Goal: Task Accomplishment & Management: Use online tool/utility

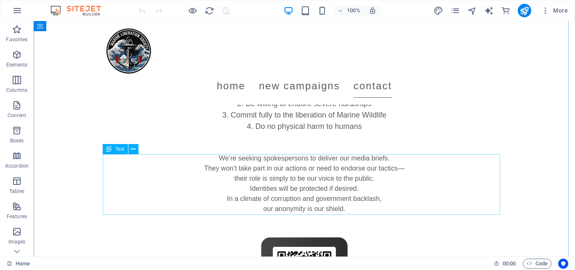
scroll to position [684, 0]
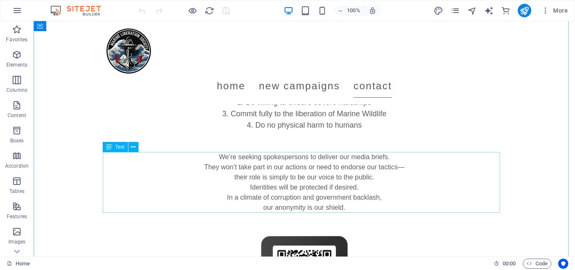
click at [222, 154] on div "We’re seeking spokespersons to deliver our media briefs. They won’t take part i…" at bounding box center [304, 182] width 397 height 61
click at [223, 158] on div "We’re seeking spokespersons to deliver our media briefs. They won’t take part i…" at bounding box center [304, 182] width 397 height 61
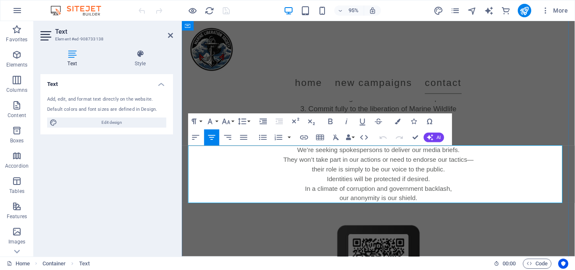
click at [307, 161] on p "We’re seeking spokespersons to deliver our media briefs." at bounding box center [388, 157] width 397 height 10
click at [299, 153] on p "Thre MLS is seeking spokespersons to deliver our media briefs." at bounding box center [388, 157] width 397 height 10
click at [292, 163] on p "They won’t take part in our actions or need to endorse our tactics—" at bounding box center [388, 167] width 397 height 10
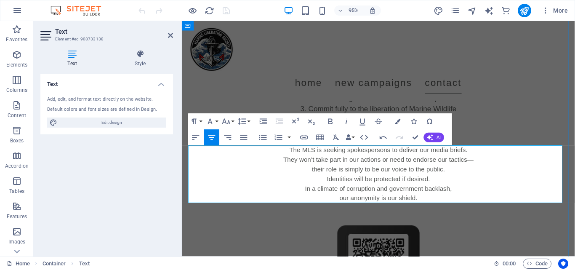
click at [375, 154] on p "The MLS is seeking spokespersons to deliver our media briefs." at bounding box center [388, 157] width 397 height 10
copy p "spokespersons"
click at [288, 167] on p "They won’t take part in our actions or need to endorse our tactics—" at bounding box center [388, 167] width 397 height 10
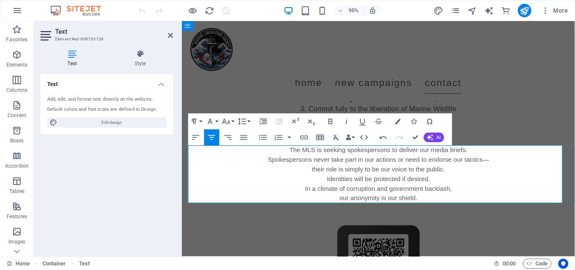
click at [364, 170] on p "Spokespersons never take part in our actions or need to endorse our tactics—" at bounding box center [388, 167] width 397 height 10
click at [375, 167] on p "Spokespersons never take part in our actions or need to endorse our tactics—" at bounding box center [388, 167] width 397 height 10
click at [410, 170] on p "Spokespersons never take part in our actions or need to endorse our tactics—" at bounding box center [388, 167] width 397 height 10
click at [428, 177] on p "their role is simply to be our voice to the public." at bounding box center [388, 177] width 397 height 10
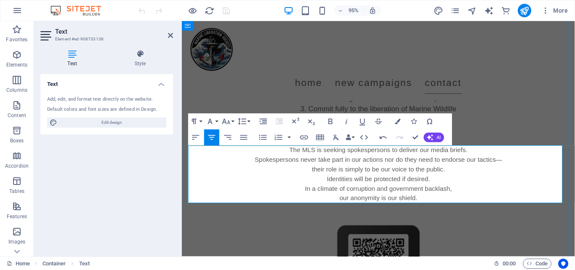
click at [422, 178] on p "their role is simply to be our voice to the public." at bounding box center [388, 177] width 397 height 10
click at [492, 168] on p "Spokespersons never take part in our actions nor do they need to endorse our ta…" at bounding box center [388, 167] width 397 height 10
click at [454, 171] on p "Spokespersons never take part in our actions nor do they need to endorse our ta…" at bounding box center [388, 167] width 397 height 10
click at [450, 172] on p "their role is simply to be our voice to the public." at bounding box center [388, 177] width 397 height 10
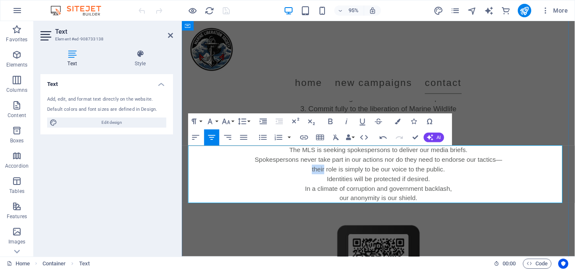
click at [450, 172] on p "their role is simply to be our voice to the public." at bounding box center [388, 177] width 397 height 10
click at [412, 188] on p "Identities will be protected if desired." at bounding box center [388, 187] width 397 height 10
click at [434, 187] on p "Identities will be protected when desired." at bounding box center [388, 187] width 397 height 10
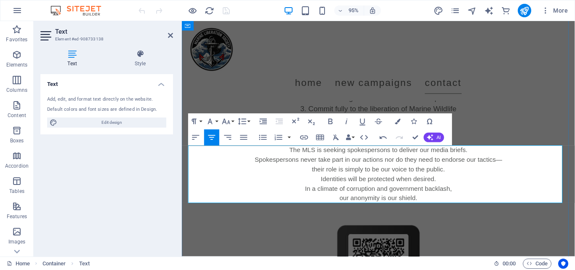
click at [384, 196] on p "In a climate of corruption and government backlash," at bounding box center [388, 197] width 397 height 10
click at [520, 105] on div "The 5 tenants of the Marine Liberation Society Defend the defenseless Be willin…" at bounding box center [388, 97] width 397 height 68
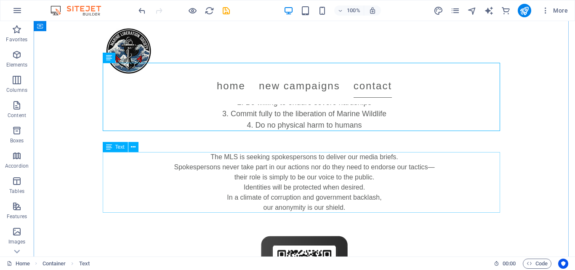
click at [353, 208] on div "The MLS is seeking spokespersons to deliver our media briefs. Spokespersons nev…" at bounding box center [304, 182] width 397 height 61
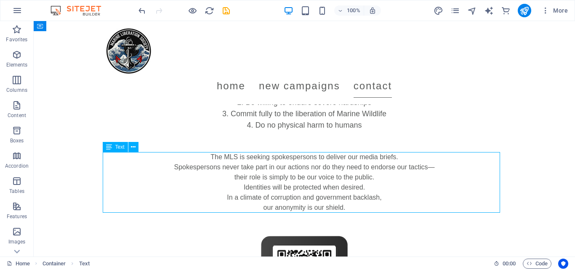
click at [353, 208] on div "The MLS is seeking spokespersons to deliver our media briefs. Spokespersons nev…" at bounding box center [304, 182] width 397 height 61
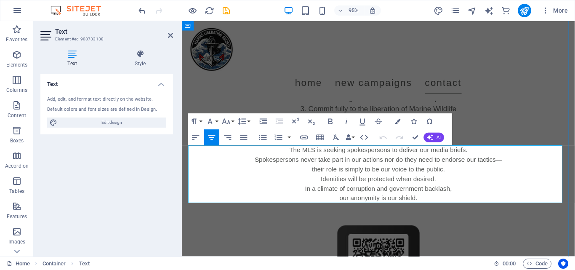
click at [390, 200] on p "In a climate of corruption and government backlash," at bounding box center [388, 197] width 397 height 10
click at [392, 206] on p "our anonymity is our shield." at bounding box center [388, 207] width 397 height 10
click at [373, 198] on p "In a climate of corruption and government backlash," at bounding box center [388, 197] width 397 height 10
click at [530, 123] on div "The 5 tenants of the Marine Liberation Society Defend the defenseless Be willin…" at bounding box center [388, 97] width 397 height 68
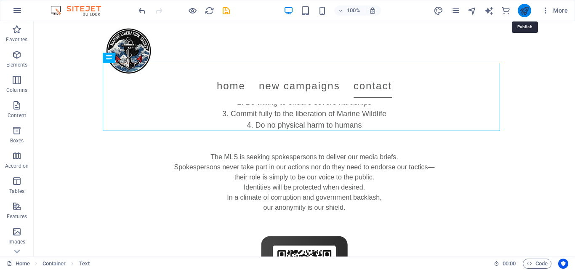
click at [525, 7] on icon "publish" at bounding box center [524, 11] width 10 height 10
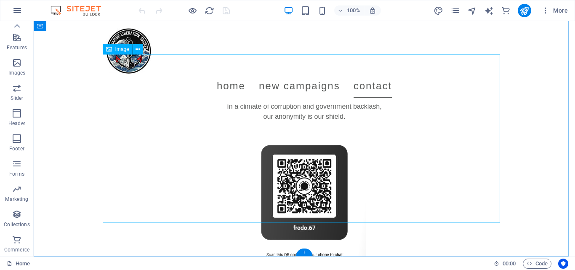
scroll to position [842, 0]
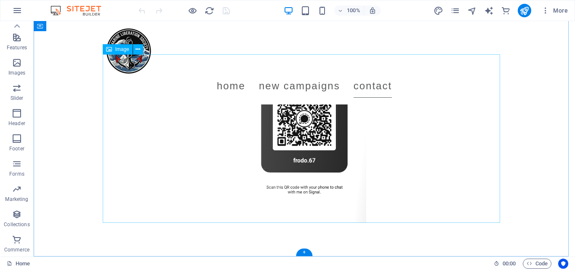
click at [357, 187] on figure at bounding box center [304, 138] width 397 height 168
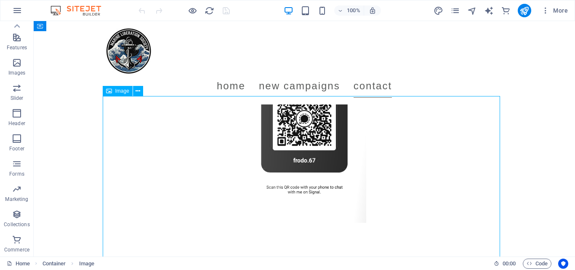
scroll to position [794, 0]
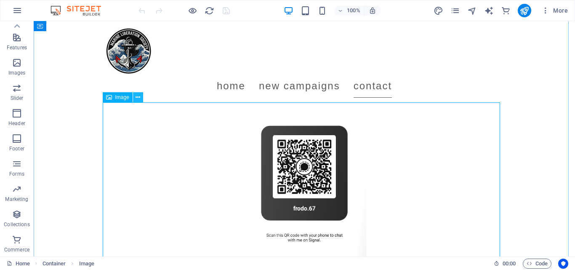
click at [139, 96] on icon at bounding box center [138, 97] width 5 height 9
click at [137, 96] on icon at bounding box center [138, 97] width 5 height 9
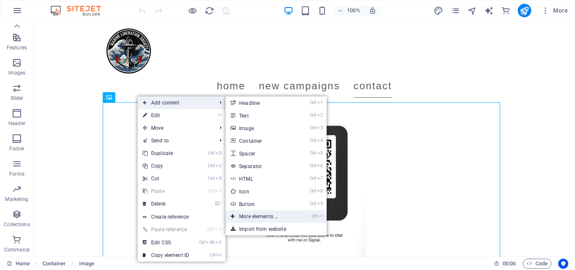
click at [264, 213] on link "Ctrl ⏎ More elements ..." at bounding box center [260, 216] width 69 height 13
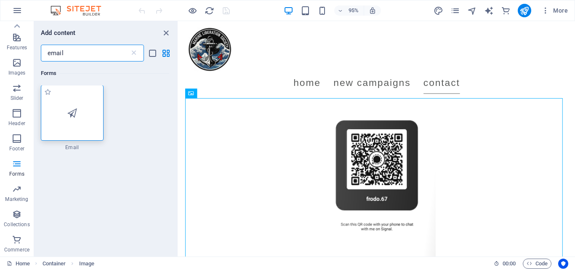
scroll to position [0, 0]
click at [73, 122] on div at bounding box center [72, 113] width 63 height 56
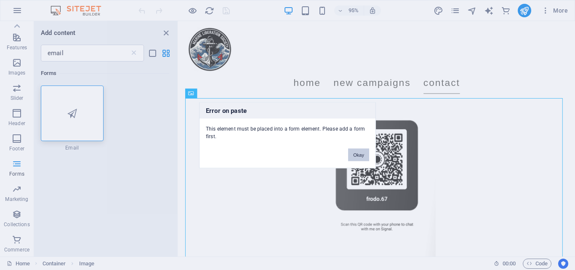
click at [363, 159] on button "Okay" at bounding box center [358, 154] width 21 height 13
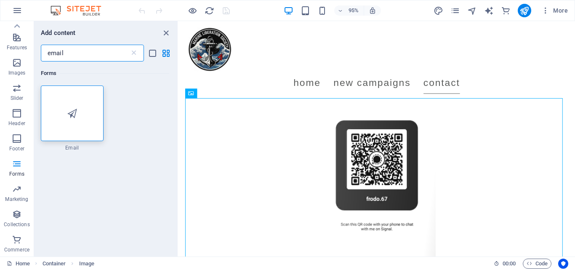
click at [55, 53] on input "email" at bounding box center [85, 53] width 89 height 17
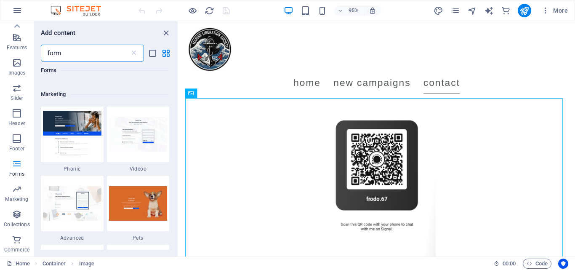
scroll to position [598, 0]
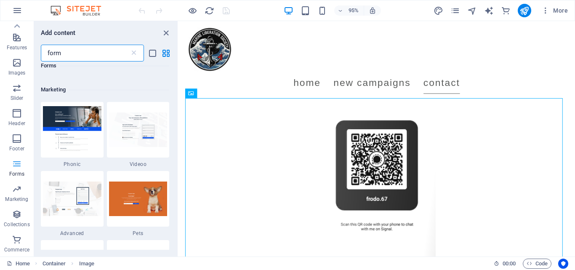
type input "form"
click at [19, 173] on p "Forms" at bounding box center [16, 173] width 15 height 7
click at [131, 51] on icon at bounding box center [134, 53] width 8 height 8
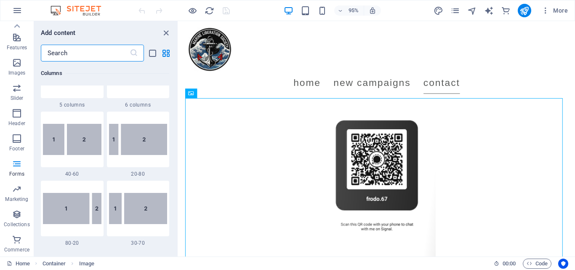
scroll to position [6427, 0]
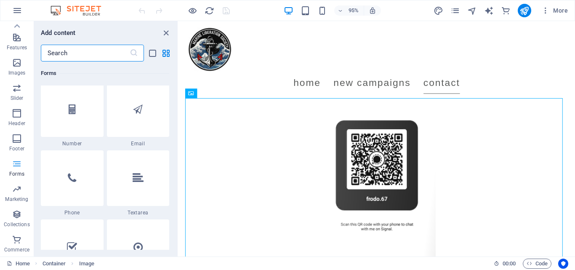
click at [21, 162] on icon "button" at bounding box center [17, 164] width 10 height 10
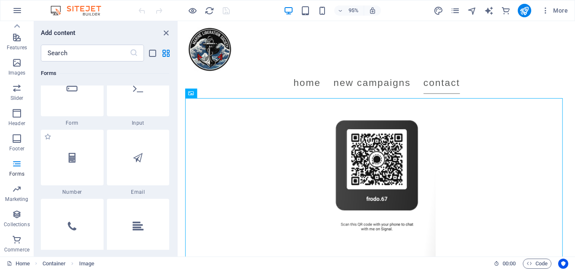
scroll to position [6375, 0]
click at [142, 174] on div at bounding box center [138, 161] width 63 height 56
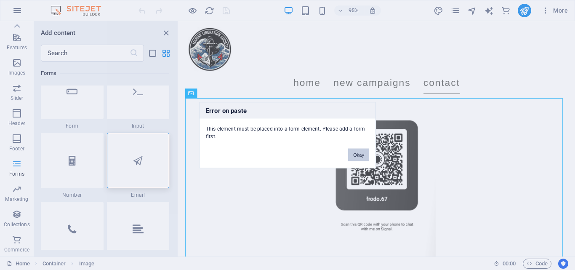
click at [358, 159] on button "Okay" at bounding box center [358, 154] width 21 height 13
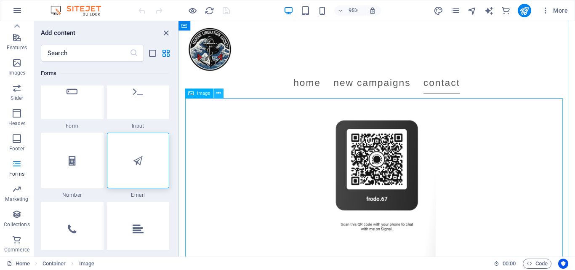
click at [218, 94] on icon at bounding box center [219, 93] width 4 height 8
click at [217, 93] on icon at bounding box center [219, 93] width 4 height 8
click at [505, 176] on figure at bounding box center [387, 186] width 397 height 168
click at [16, 167] on icon "button" at bounding box center [17, 164] width 10 height 10
click at [76, 98] on div at bounding box center [72, 92] width 63 height 56
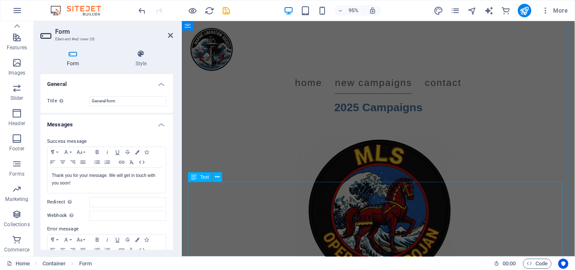
scroll to position [0, 0]
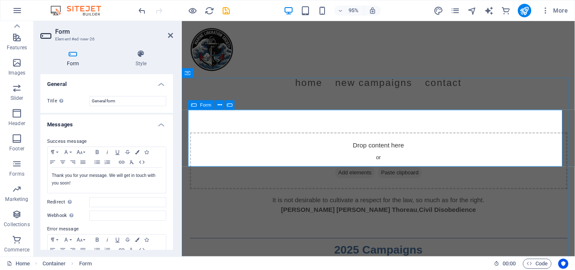
click at [359, 175] on span "Add elements" at bounding box center [364, 181] width 42 height 12
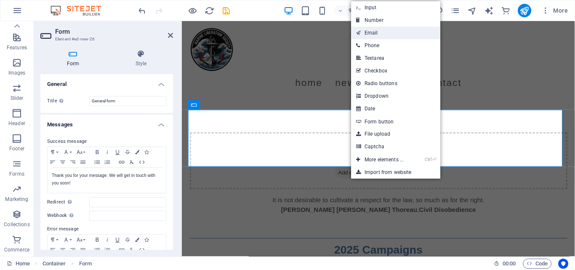
click at [381, 28] on link "Email" at bounding box center [395, 33] width 89 height 13
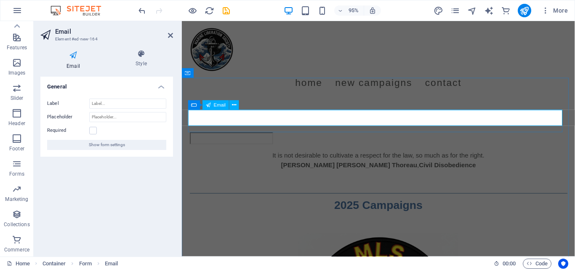
click at [214, 138] on input "email" at bounding box center [234, 144] width 88 height 13
click at [304, 157] on div "It is not desirable to cultivate a respect for the law, so much as for the righ…" at bounding box center [388, 167] width 397 height 20
type input "anonymous@marineliberationsociety.com"
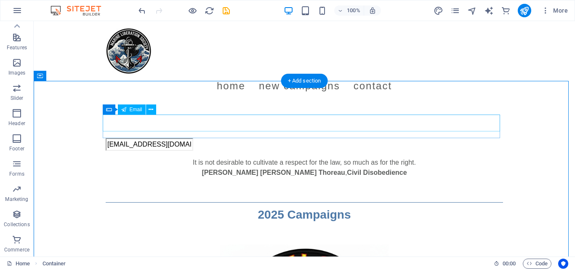
click at [136, 138] on div "anonymous@marineliberationsociety.com" at bounding box center [304, 144] width 397 height 13
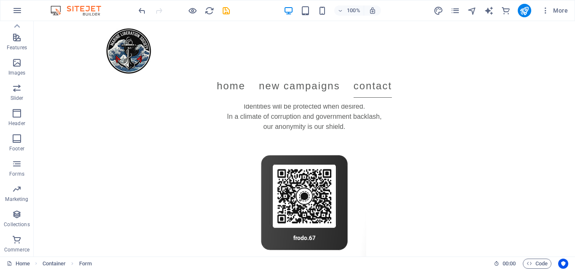
scroll to position [764, 0]
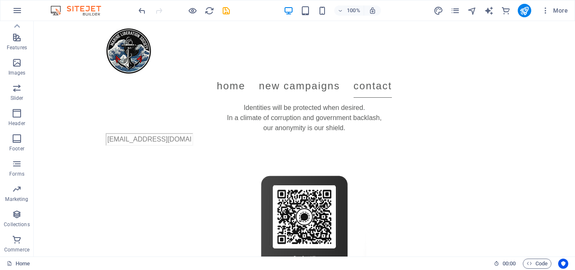
drag, startPoint x: 144, startPoint y: 132, endPoint x: 157, endPoint y: 226, distance: 95.1
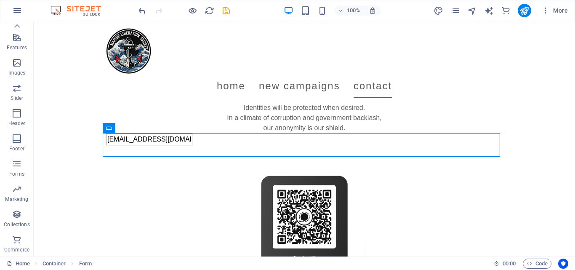
click at [203, 199] on figure at bounding box center [304, 236] width 397 height 168
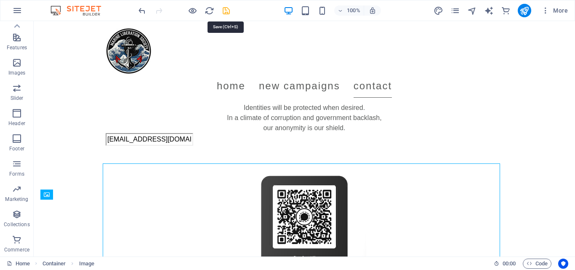
click at [223, 7] on icon "save" at bounding box center [226, 11] width 10 height 10
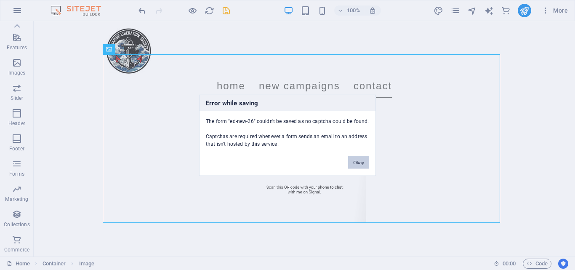
click at [357, 160] on button "Okay" at bounding box center [358, 162] width 21 height 13
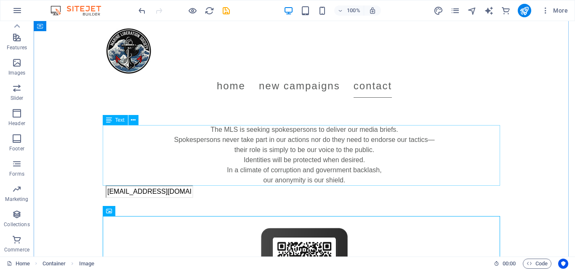
scroll to position [711, 0]
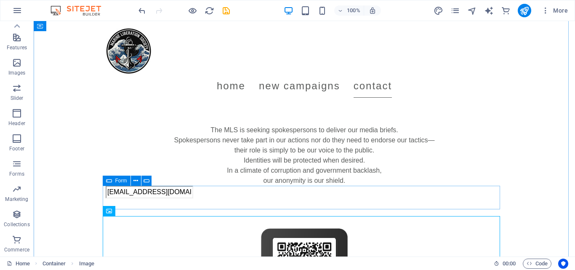
click at [254, 198] on div "anonymous@marineliberationsociety.com" at bounding box center [304, 192] width 397 height 13
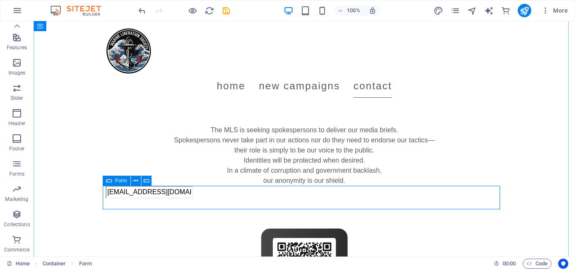
click at [149, 198] on div "anonymous@marineliberationsociety.com" at bounding box center [304, 192] width 397 height 13
click at [151, 178] on icon at bounding box center [151, 180] width 5 height 9
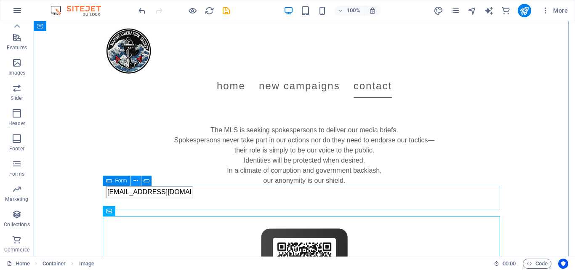
click at [134, 181] on icon at bounding box center [135, 180] width 5 height 9
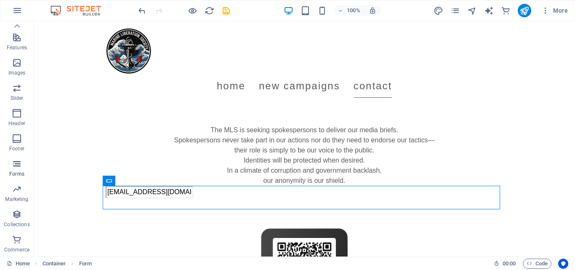
click at [16, 158] on button "Forms" at bounding box center [17, 167] width 34 height 25
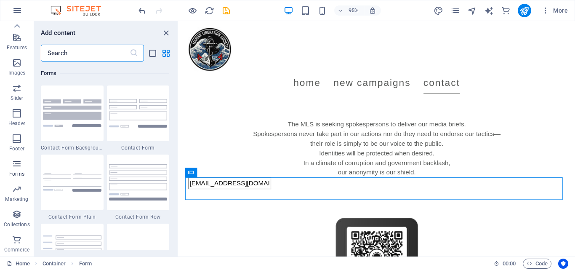
scroll to position [6146, 0]
click at [10, 168] on span "Forms" at bounding box center [17, 169] width 34 height 20
click at [14, 166] on icon "button" at bounding box center [17, 164] width 10 height 10
click at [72, 53] on input "text" at bounding box center [85, 53] width 89 height 17
click at [20, 165] on icon "button" at bounding box center [17, 164] width 10 height 10
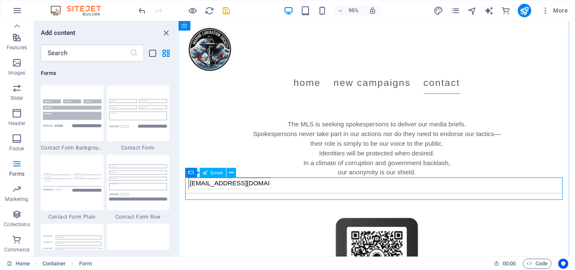
click at [298, 190] on div "anonymous@marineliberationsociety.com" at bounding box center [387, 192] width 397 height 13
click at [189, 172] on icon at bounding box center [190, 173] width 5 height 10
click at [101, 53] on input "text" at bounding box center [85, 53] width 89 height 17
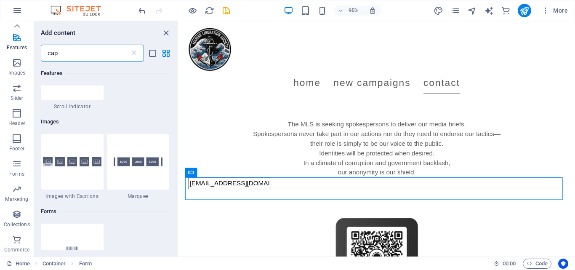
scroll to position [0, 0]
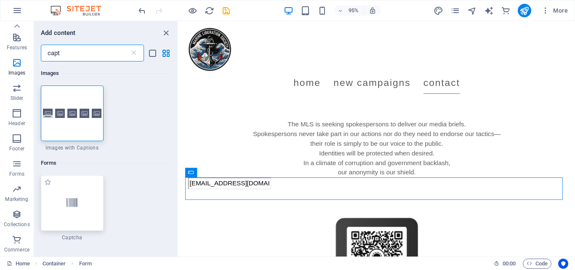
type input "capt"
click at [83, 187] on div at bounding box center [72, 203] width 63 height 56
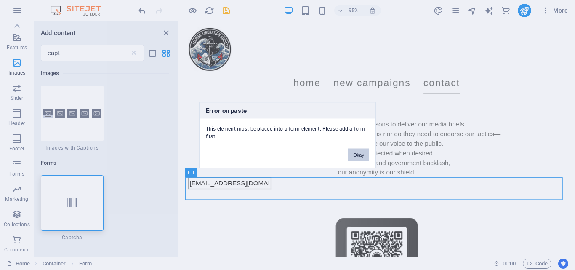
click at [360, 154] on button "Okay" at bounding box center [358, 154] width 21 height 13
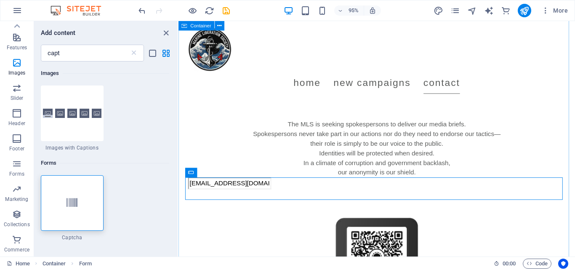
click at [240, 188] on div "anonymous@marineliberationsociety.com" at bounding box center [387, 192] width 397 height 13
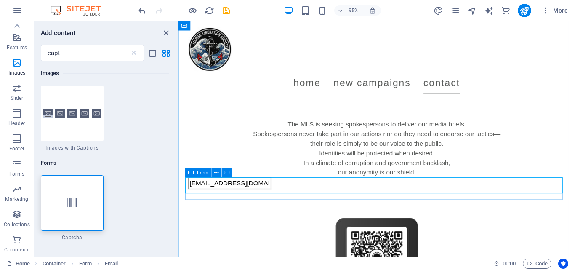
click at [197, 173] on span "Form" at bounding box center [202, 172] width 11 height 5
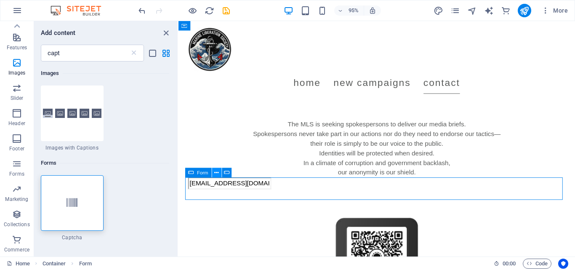
click at [218, 172] on icon at bounding box center [217, 172] width 4 height 8
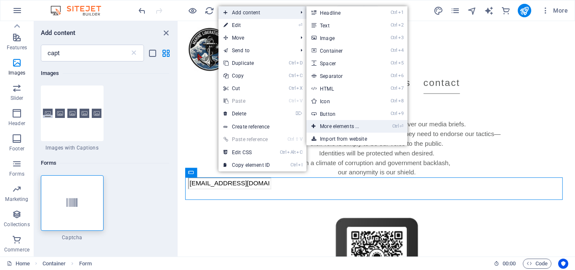
click at [340, 124] on link "Ctrl ⏎ More elements ..." at bounding box center [340, 126] width 69 height 13
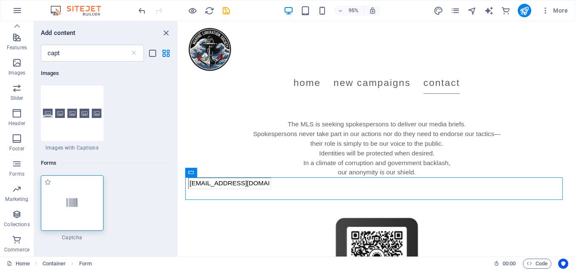
click at [81, 190] on div at bounding box center [72, 203] width 63 height 56
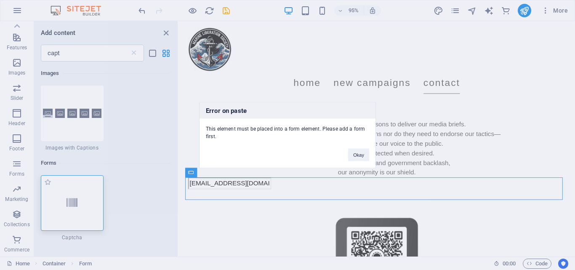
click at [81, 190] on div "Error on paste This element must be placed into a form element. Please add a fo…" at bounding box center [287, 135] width 575 height 270
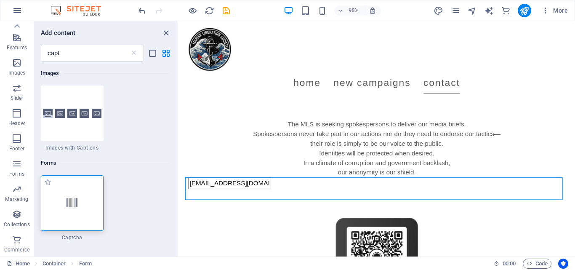
click at [63, 201] on div at bounding box center [72, 203] width 63 height 56
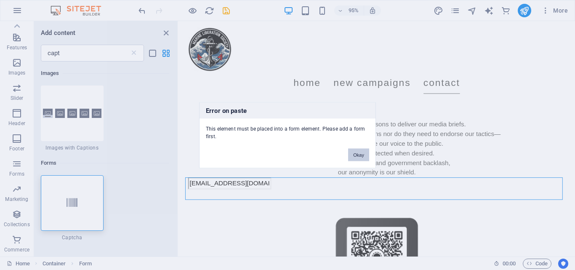
click at [359, 154] on button "Okay" at bounding box center [358, 154] width 21 height 13
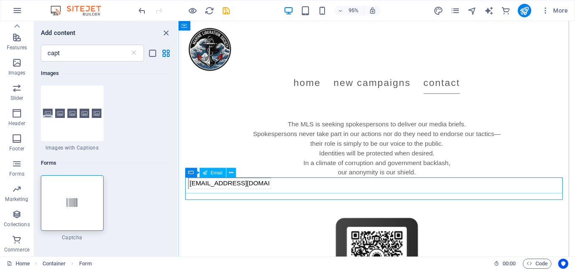
click at [575, 195] on div "anonymous@marineliberationsociety.com" at bounding box center [387, 192] width 397 height 13
click at [575, 198] on div "anonymous@marineliberationsociety.com" at bounding box center [387, 192] width 397 height 13
click at [77, 194] on div at bounding box center [72, 203] width 63 height 56
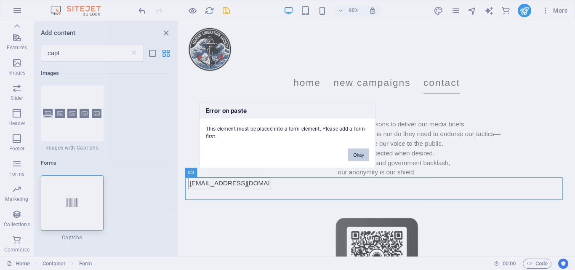
click at [365, 154] on button "Okay" at bounding box center [358, 154] width 21 height 13
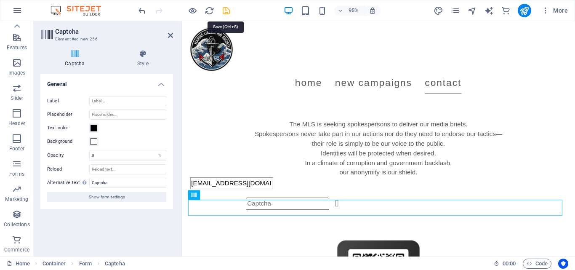
click at [223, 9] on icon "save" at bounding box center [226, 11] width 10 height 10
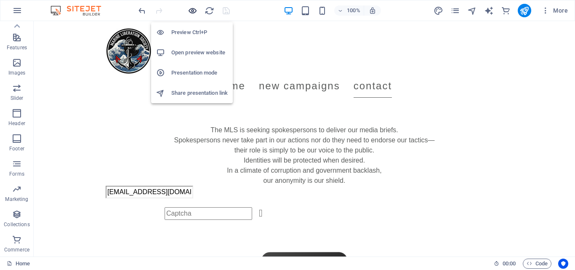
click at [192, 14] on icon "button" at bounding box center [193, 11] width 10 height 10
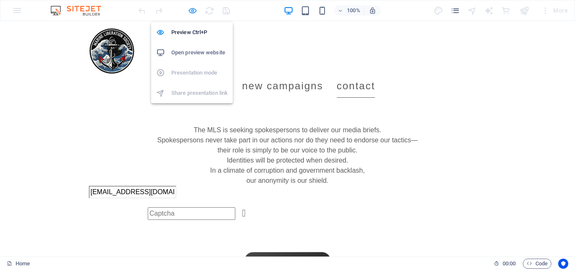
click at [195, 11] on icon "button" at bounding box center [193, 11] width 10 height 10
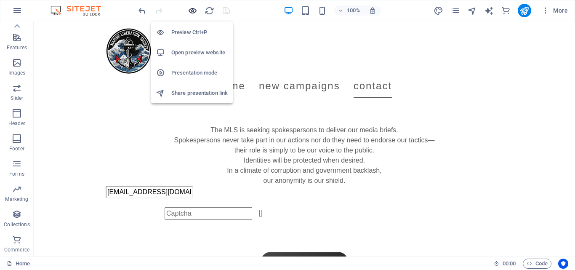
click at [191, 9] on icon "button" at bounding box center [193, 11] width 10 height 10
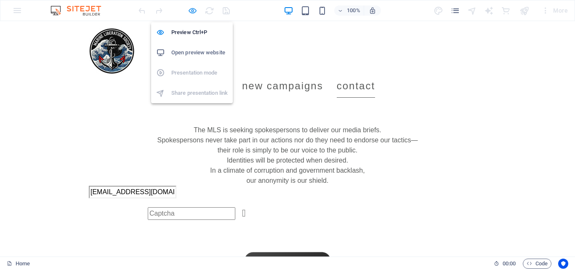
click at [191, 9] on icon "button" at bounding box center [193, 11] width 10 height 10
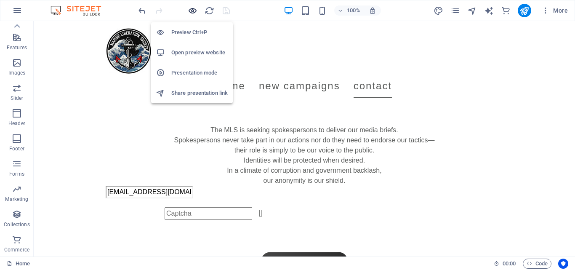
click at [191, 9] on icon "button" at bounding box center [193, 11] width 10 height 10
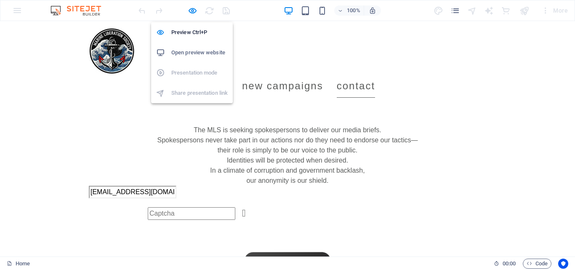
click at [187, 47] on li "Open preview website" at bounding box center [192, 53] width 82 height 20
click at [191, 10] on icon "button" at bounding box center [193, 11] width 10 height 10
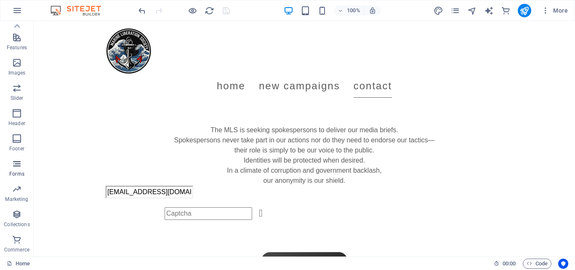
click at [18, 170] on span "Forms" at bounding box center [17, 169] width 34 height 20
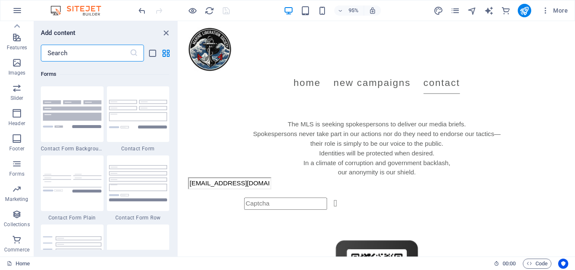
scroll to position [6146, 0]
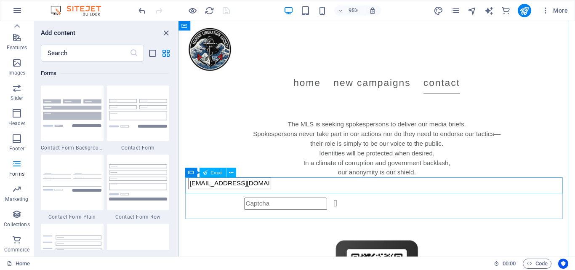
click at [201, 191] on div "anonymous@marineliberationsociety.com" at bounding box center [387, 192] width 397 height 13
click at [232, 172] on icon at bounding box center [231, 172] width 4 height 8
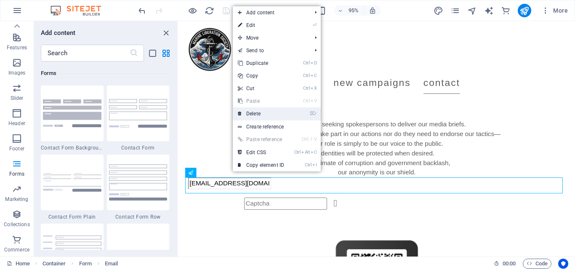
click at [268, 112] on link "⌦ Delete" at bounding box center [261, 113] width 56 height 13
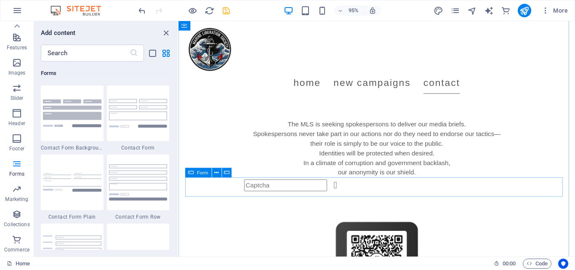
click at [192, 171] on icon at bounding box center [190, 173] width 5 height 10
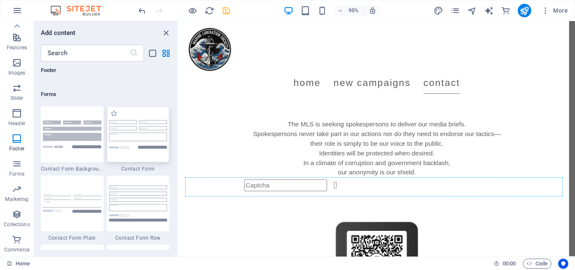
scroll to position [1115, 0]
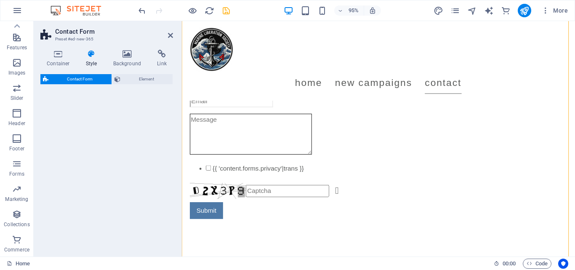
select select "rem"
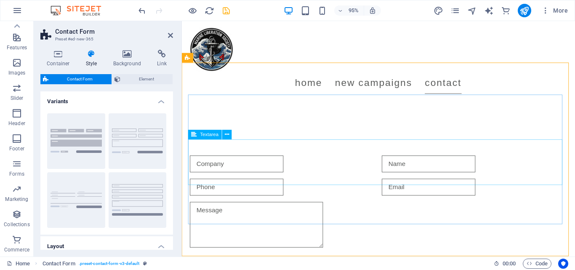
scroll to position [1061, 0]
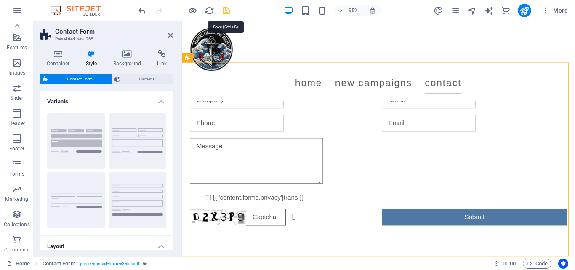
click at [224, 13] on icon "save" at bounding box center [226, 11] width 10 height 10
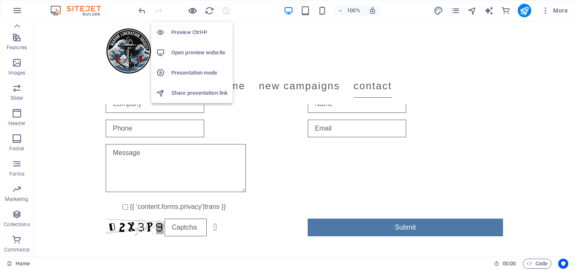
click at [194, 7] on icon "button" at bounding box center [193, 11] width 10 height 10
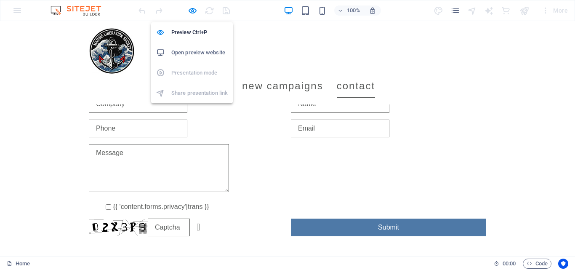
click at [207, 51] on h6 "Open preview website" at bounding box center [199, 53] width 56 height 10
click at [191, 8] on icon "button" at bounding box center [193, 11] width 10 height 10
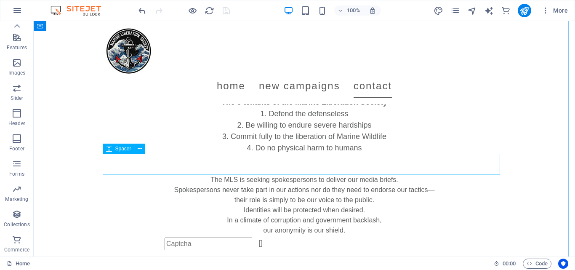
scroll to position [636, 0]
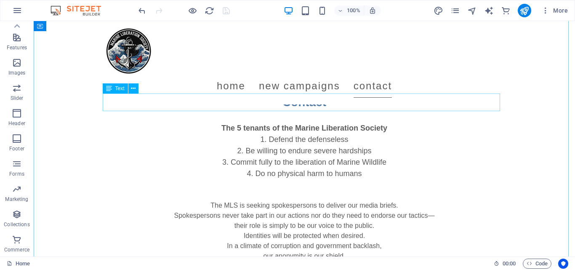
click at [304, 99] on div "Contact" at bounding box center [304, 102] width 397 height 18
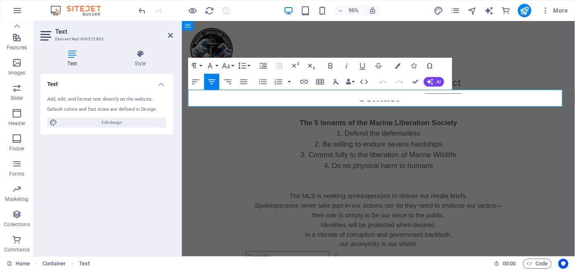
click at [379, 98] on h3 "Contact" at bounding box center [388, 102] width 397 height 18
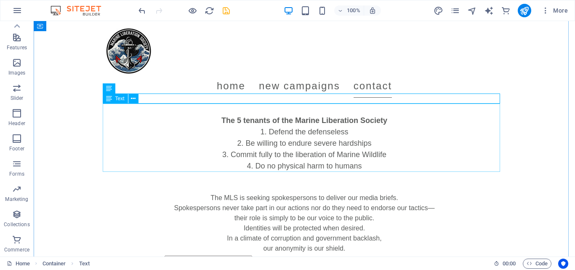
click at [254, 152] on div "The 5 tenants of the Marine Liberation Society Defend the defenseless Be willin…" at bounding box center [304, 138] width 397 height 68
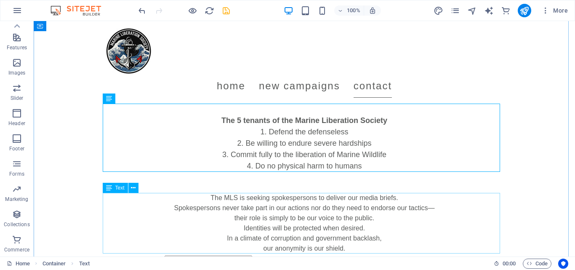
click at [315, 210] on div "The MLS is seeking spokespersons to deliver our media briefs. Spokespersons nev…" at bounding box center [304, 223] width 397 height 61
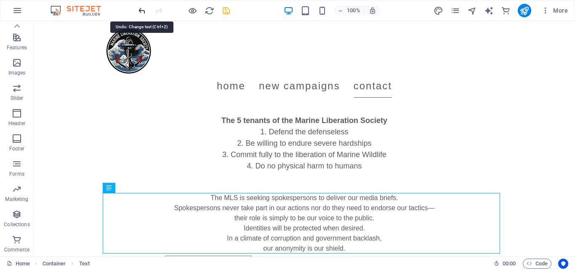
click at [143, 10] on icon "undo" at bounding box center [142, 11] width 10 height 10
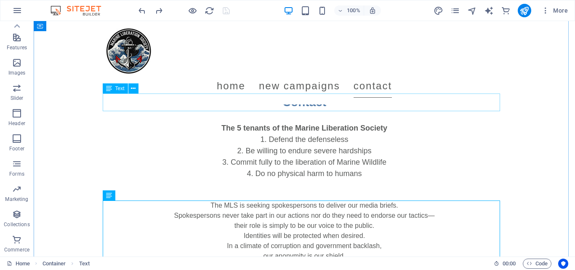
click at [291, 100] on div "Contact" at bounding box center [304, 102] width 397 height 18
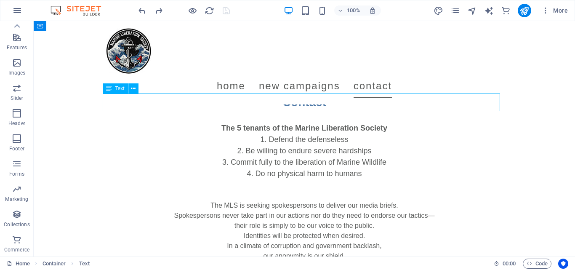
click at [291, 100] on div "Contact" at bounding box center [304, 102] width 397 height 18
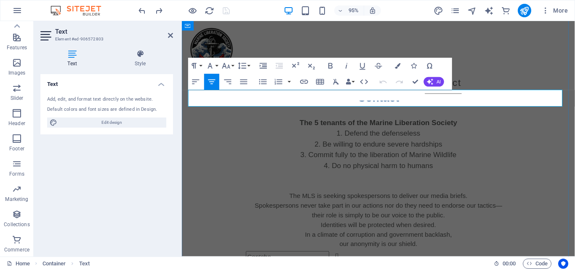
click at [392, 95] on h3 "Contact" at bounding box center [388, 102] width 397 height 18
click at [382, 165] on div "The 5 tenants of the Marine Liberation Society Defend the defenseless Be willin…" at bounding box center [388, 145] width 397 height 68
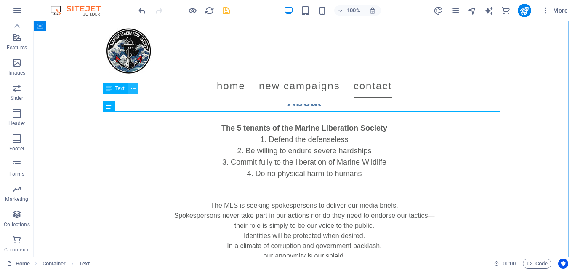
click at [133, 88] on icon at bounding box center [133, 88] width 5 height 9
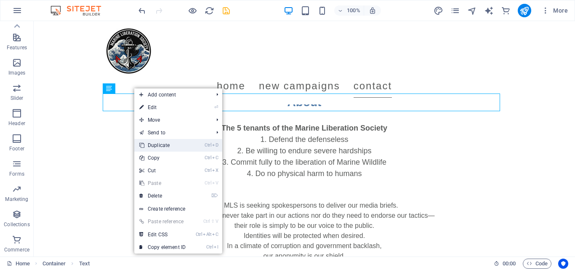
click at [176, 145] on link "Ctrl D Duplicate" at bounding box center [162, 145] width 56 height 13
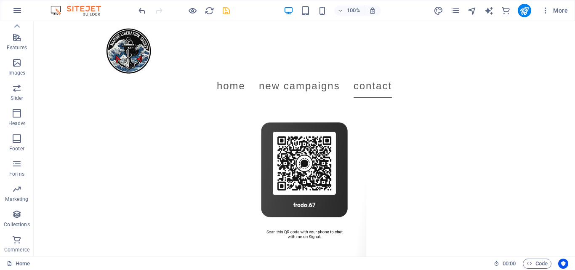
scroll to position [821, 0]
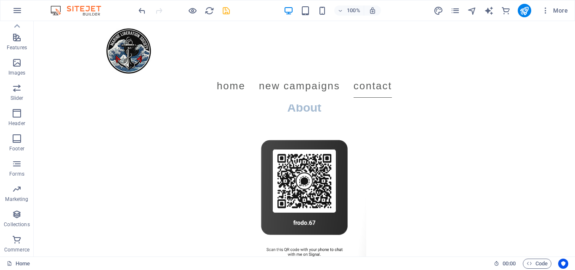
drag, startPoint x: 149, startPoint y: 127, endPoint x: 158, endPoint y: 111, distance: 18.1
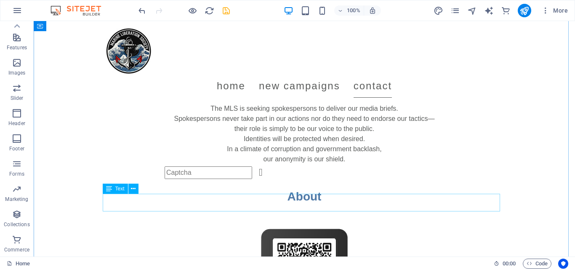
scroll to position [730, 0]
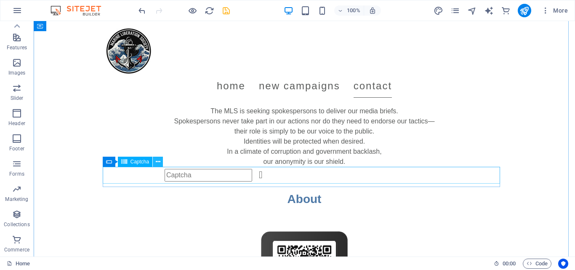
click at [160, 160] on icon at bounding box center [158, 161] width 5 height 9
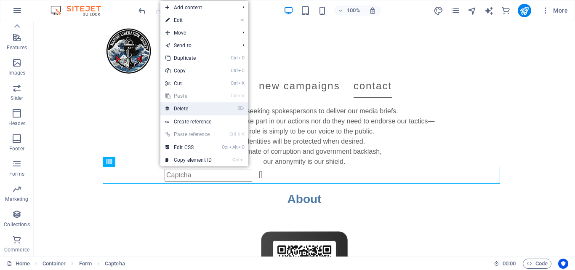
click at [193, 107] on link "⌦ Delete" at bounding box center [188, 108] width 56 height 13
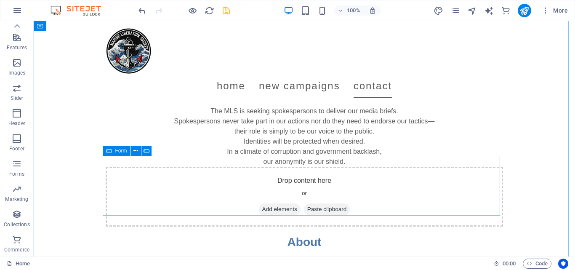
scroll to position [748, 0]
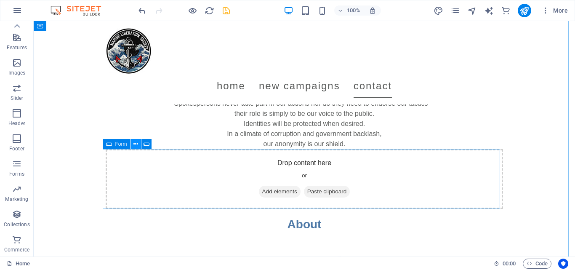
click at [136, 143] on icon at bounding box center [135, 144] width 5 height 9
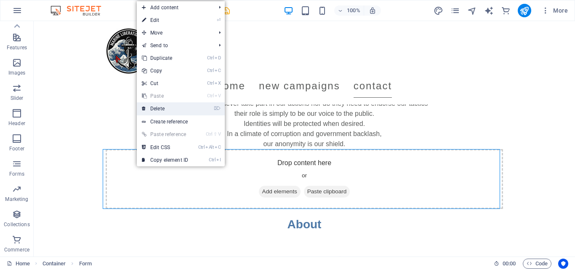
click at [173, 105] on link "⌦ Delete" at bounding box center [165, 108] width 56 height 13
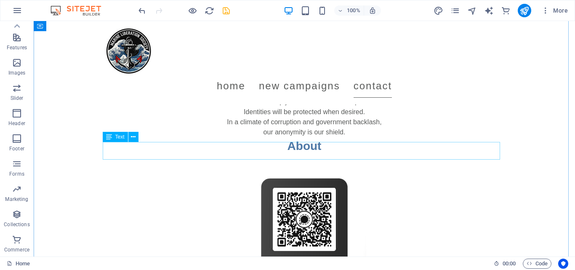
scroll to position [754, 0]
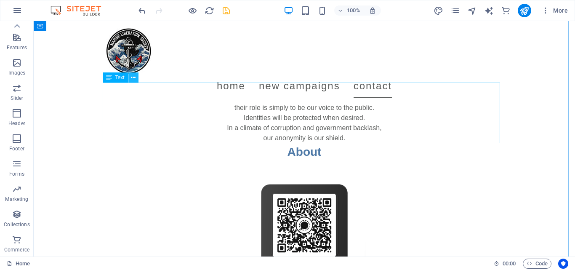
click at [134, 76] on icon at bounding box center [133, 77] width 5 height 9
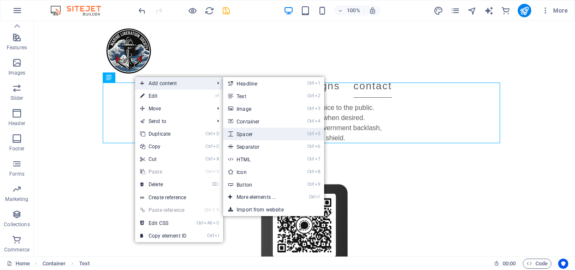
click at [258, 133] on link "Ctrl 5 Spacer" at bounding box center [257, 134] width 69 height 13
select select "px"
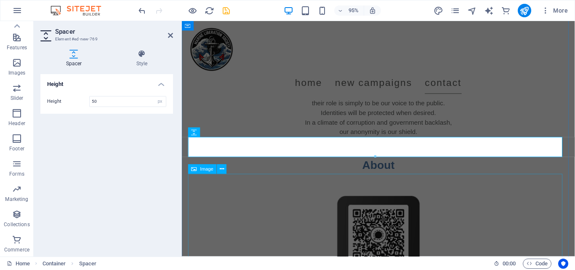
click at [321, 203] on figure at bounding box center [388, 266] width 397 height 168
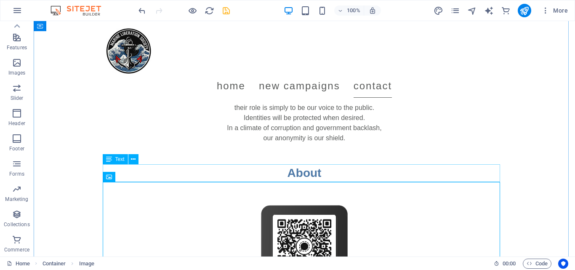
click at [313, 171] on div "About" at bounding box center [304, 173] width 397 height 18
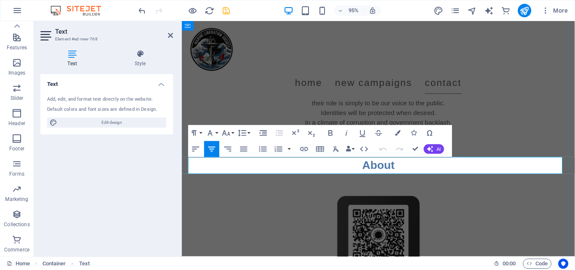
click at [379, 171] on h3 "About" at bounding box center [388, 173] width 397 height 18
click at [551, 120] on div "The MLS is seeking spokespersons to deliver our media briefs. Spokespersons nev…" at bounding box center [388, 113] width 397 height 61
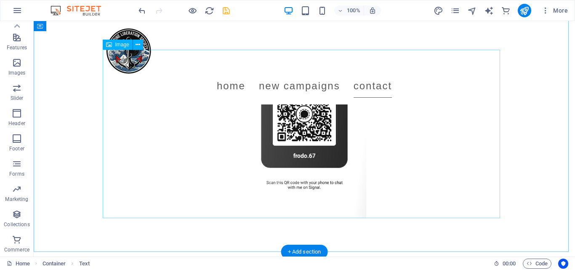
scroll to position [898, 0]
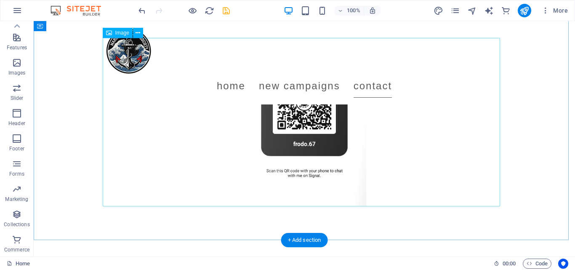
click at [319, 140] on figure at bounding box center [304, 122] width 397 height 168
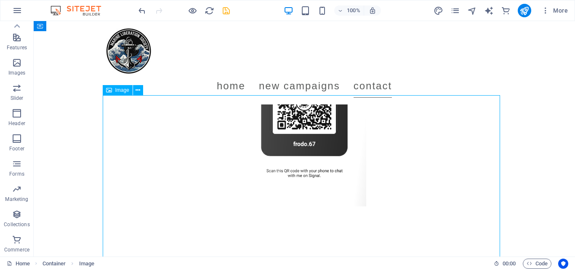
scroll to position [787, 0]
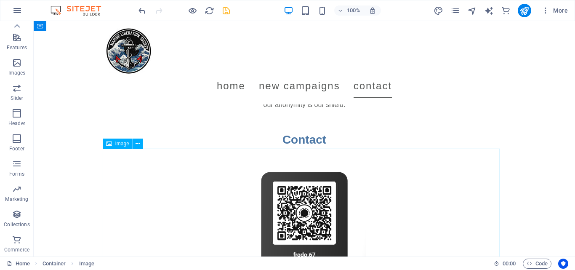
click at [307, 212] on figure at bounding box center [304, 233] width 397 height 168
click at [137, 141] on icon at bounding box center [138, 143] width 5 height 9
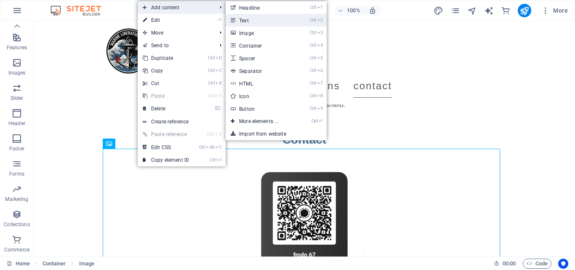
click at [253, 19] on link "Ctrl 2 Text" at bounding box center [260, 20] width 69 height 13
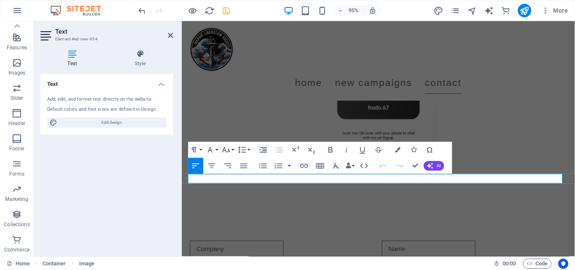
scroll to position [964, 0]
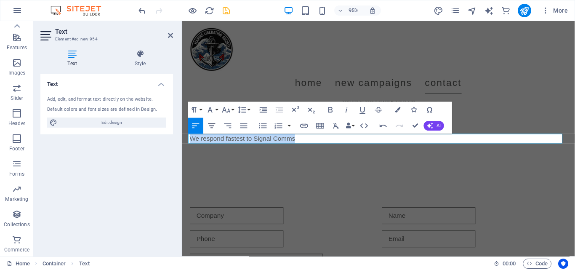
click at [217, 124] on button "Align Center" at bounding box center [211, 126] width 15 height 16
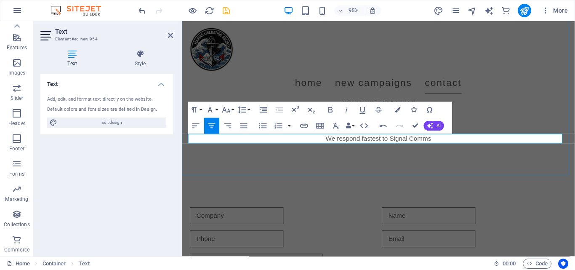
click at [350, 141] on p "We respond fastest to Signal Comms" at bounding box center [388, 145] width 397 height 10
click at [378, 144] on p "We respond fastest to Signal Comms.Signal is a truly anonymous chat platform." at bounding box center [388, 145] width 397 height 10
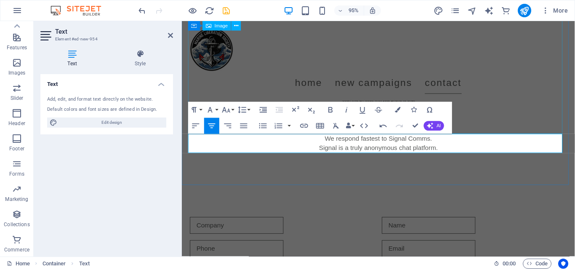
click at [481, 125] on figure at bounding box center [388, 55] width 397 height 168
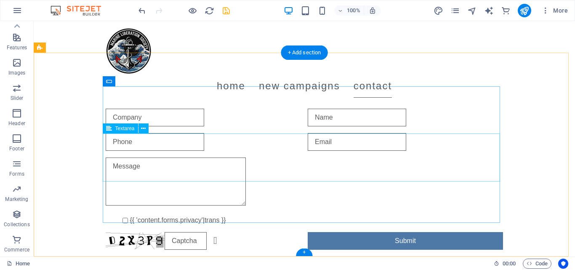
scroll to position [1105, 0]
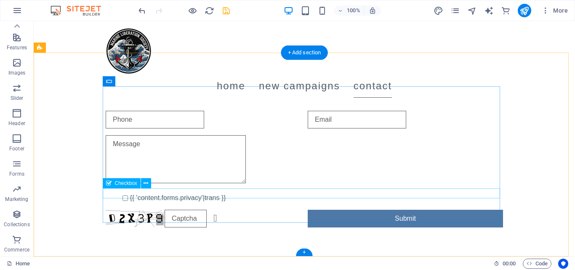
click at [187, 193] on div "{{ 'content.forms.privacy'|trans }}" at bounding box center [304, 198] width 397 height 10
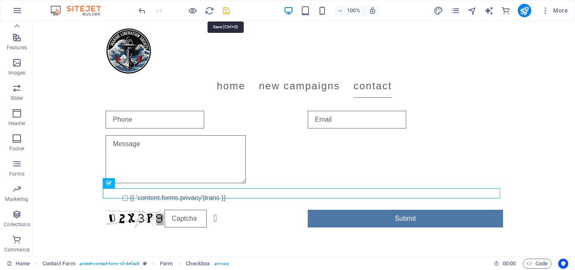
click at [224, 13] on icon "save" at bounding box center [226, 11] width 10 height 10
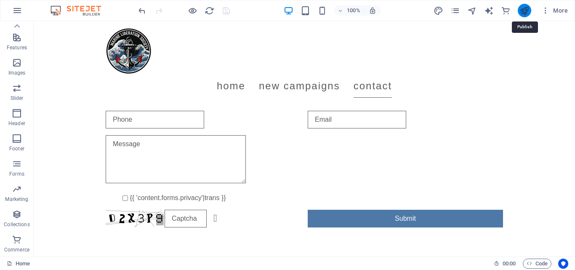
click at [524, 11] on icon "publish" at bounding box center [524, 11] width 10 height 10
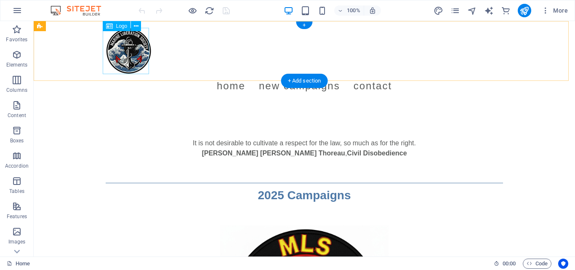
click at [132, 56] on div at bounding box center [304, 51] width 397 height 46
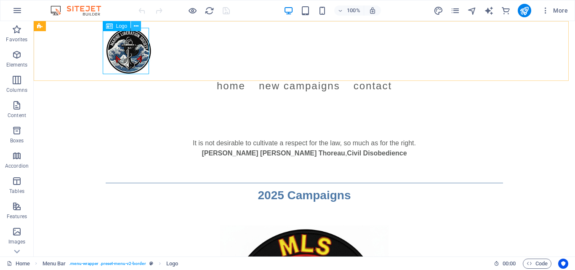
click at [134, 25] on icon at bounding box center [136, 26] width 5 height 9
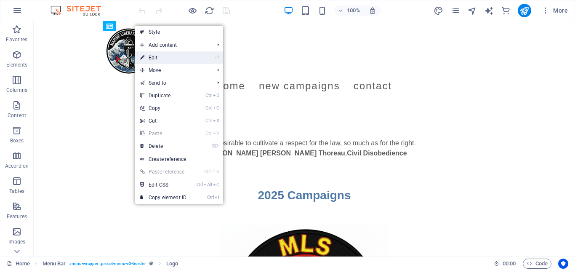
click at [155, 59] on link "⏎ Edit" at bounding box center [163, 57] width 56 height 13
select select "px"
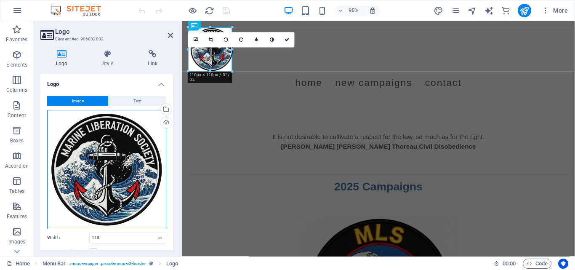
click at [99, 136] on div "Drag files here, click to choose files or select files from Files or our free s…" at bounding box center [106, 169] width 119 height 119
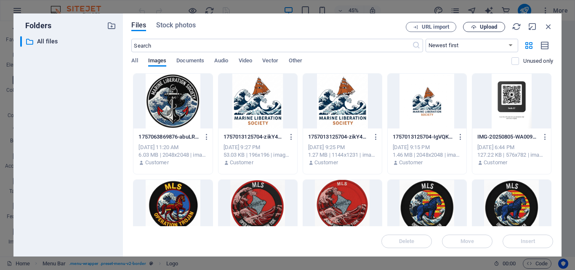
click at [489, 29] on span "Upload" at bounding box center [488, 26] width 17 height 5
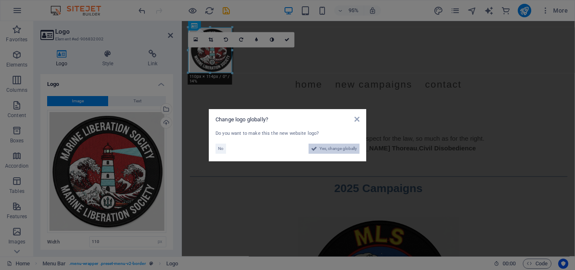
click at [332, 148] on span "Yes, change globally" at bounding box center [338, 149] width 37 height 10
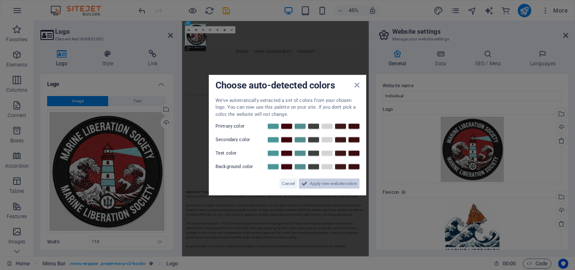
click at [336, 183] on span "Apply new website colors" at bounding box center [333, 183] width 47 height 10
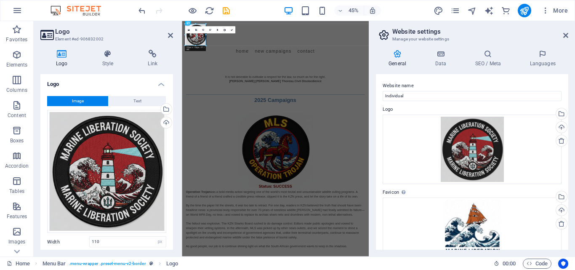
click at [418, 59] on h4 "General" at bounding box center [399, 59] width 46 height 18
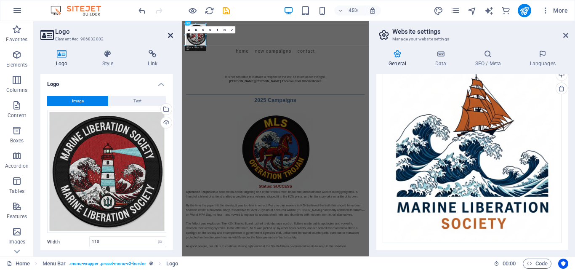
drag, startPoint x: 169, startPoint y: 31, endPoint x: 172, endPoint y: 34, distance: 4.5
click at [172, 34] on header "Logo Element #ed-906832002" at bounding box center [106, 32] width 133 height 22
click at [172, 34] on icon at bounding box center [170, 35] width 5 height 7
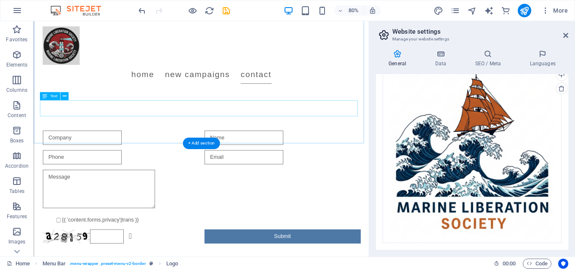
scroll to position [1048, 0]
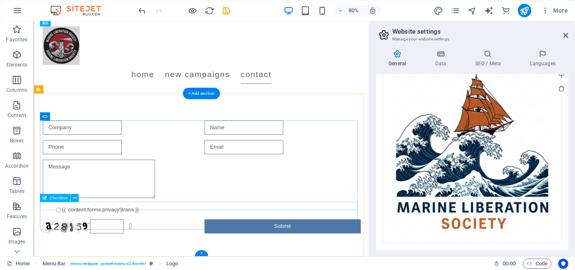
click at [117, 252] on div "{{ 'content.forms.privacy'|trans }}" at bounding box center [243, 257] width 397 height 10
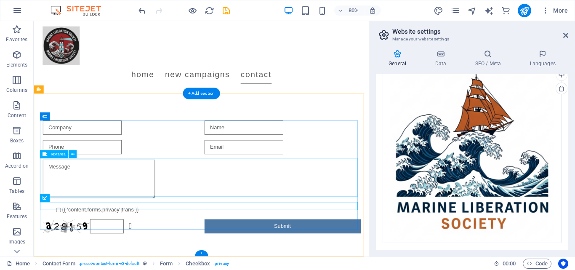
click at [83, 235] on div at bounding box center [243, 219] width 397 height 51
click at [93, 253] on div "{{ 'content.forms.privacy'|trans }}" at bounding box center [243, 257] width 397 height 10
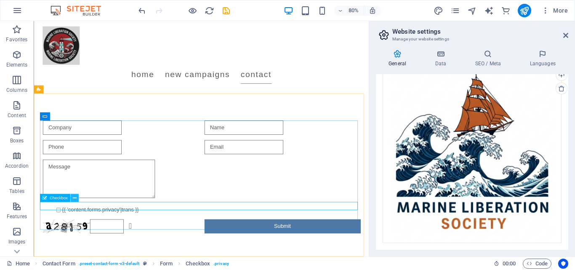
click at [75, 196] on icon at bounding box center [75, 197] width 4 height 7
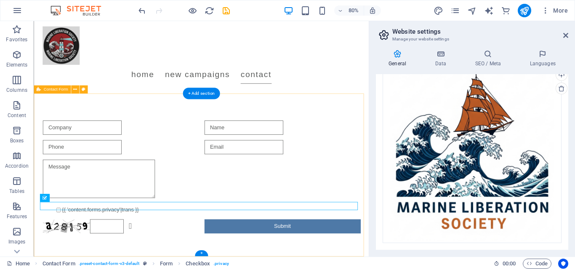
click at [130, 120] on div "{{ 'content.forms.privacy'|trans }} Unreadable? Regenerate Submit" at bounding box center [243, 216] width 419 height 208
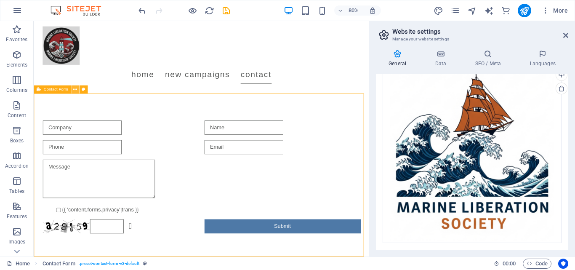
click at [75, 88] on icon at bounding box center [75, 89] width 4 height 7
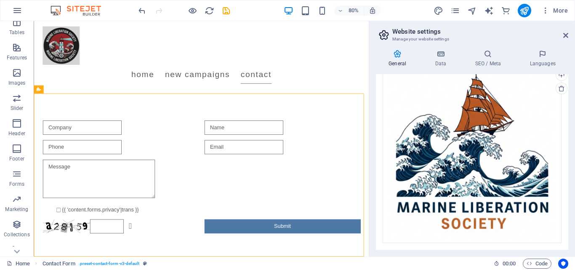
scroll to position [169, 0]
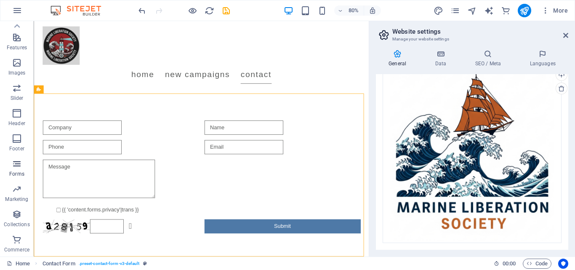
click at [16, 165] on icon "button" at bounding box center [17, 164] width 10 height 10
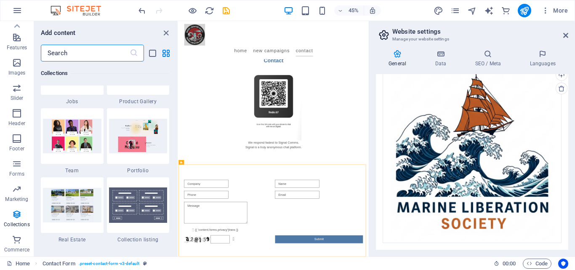
scroll to position [7612, 0]
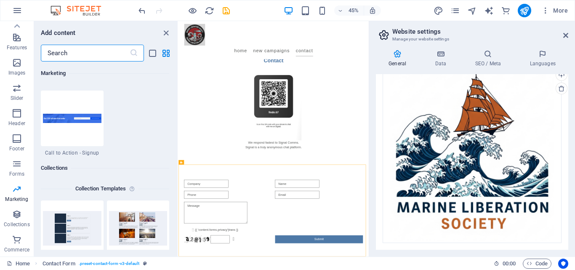
click at [82, 60] on input "text" at bounding box center [85, 53] width 89 height 17
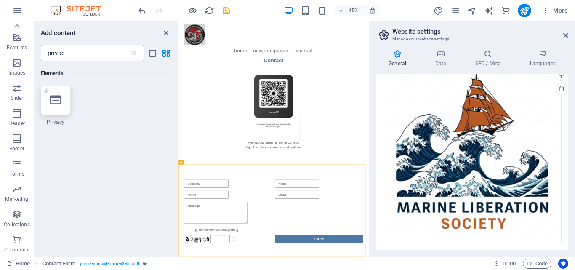
scroll to position [0, 0]
type input "privac"
click at [56, 109] on div at bounding box center [55, 100] width 29 height 30
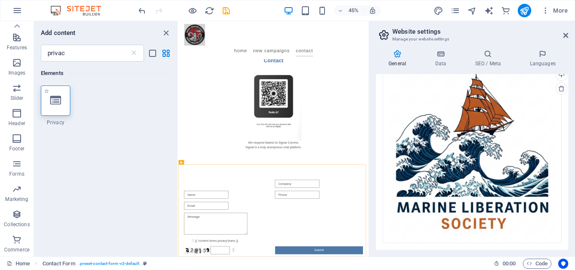
scroll to position [843, 0]
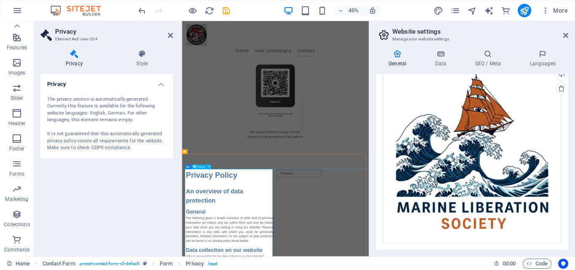
click at [72, 100] on div "The privacy section is automatically generated. Currently this feature is avail…" at bounding box center [106, 124] width 119 height 56
click at [136, 105] on div "The privacy section is automatically generated. Currently this feature is avail…" at bounding box center [106, 124] width 119 height 56
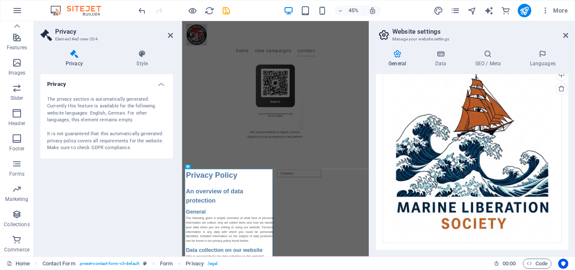
click at [136, 105] on div "The privacy section is automatically generated. Currently this feature is avail…" at bounding box center [106, 124] width 119 height 56
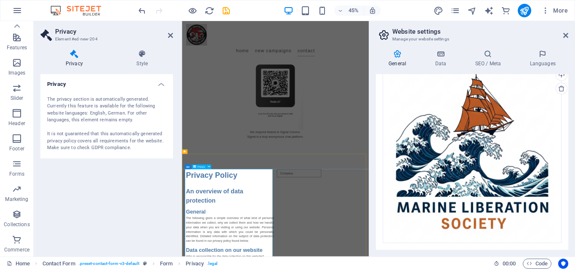
click at [168, 34] on icon at bounding box center [170, 35] width 5 height 7
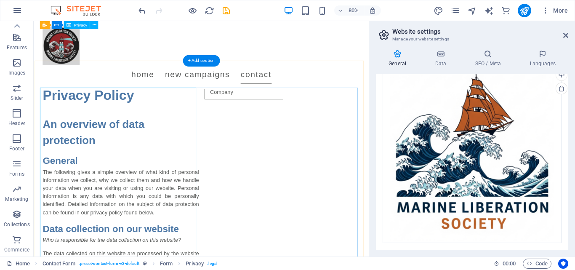
scroll to position [1087, 0]
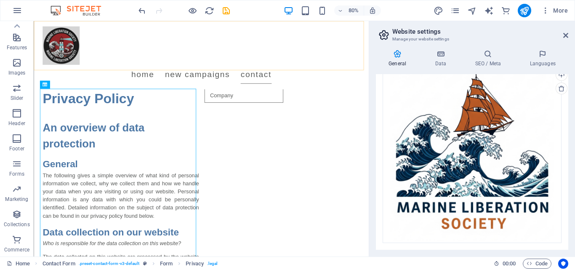
click at [385, 79] on div "Menu Home New Campaigns Contact" at bounding box center [243, 63] width 419 height 85
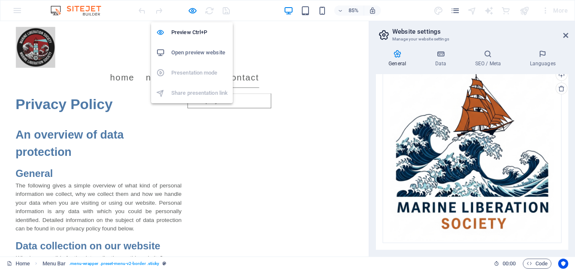
click at [194, 52] on h6 "Open preview website" at bounding box center [199, 53] width 56 height 10
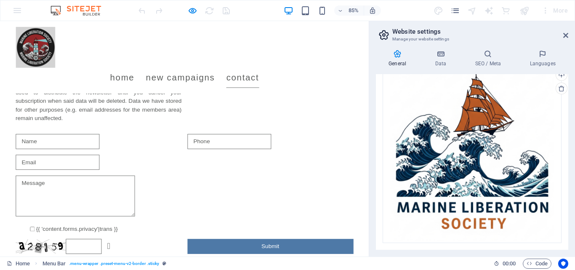
scroll to position [4399, 0]
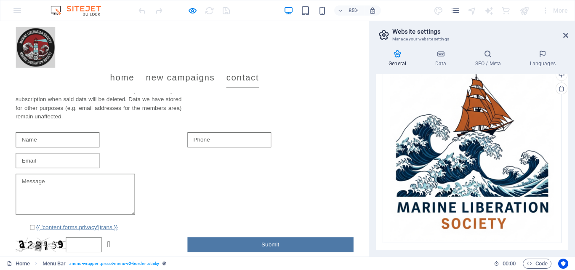
click at [43, 259] on link "{{ 'content.forms.privacy'|trans }}" at bounding box center [91, 262] width 96 height 7
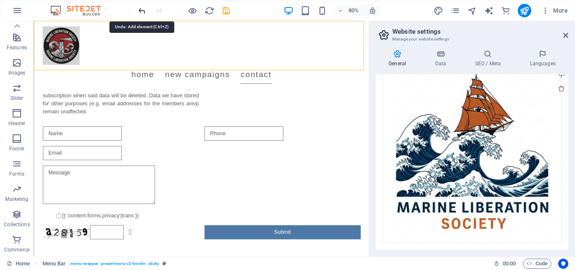
click at [141, 9] on icon "undo" at bounding box center [142, 11] width 10 height 10
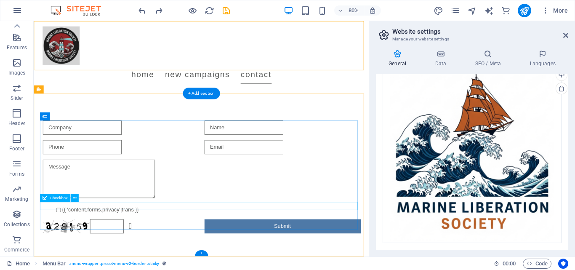
click at [139, 253] on div "{{ 'content.forms.privacy'|trans }}" at bounding box center [243, 257] width 397 height 10
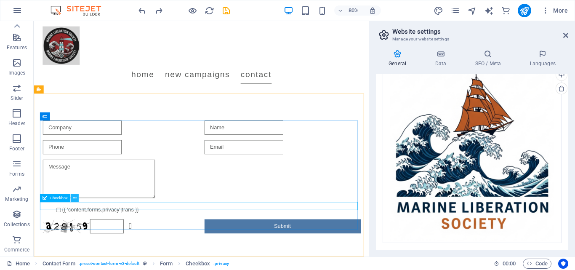
click at [76, 197] on icon at bounding box center [75, 197] width 4 height 7
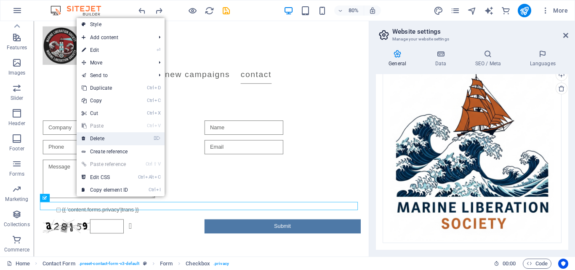
click at [110, 136] on link "⌦ Delete" at bounding box center [105, 138] width 56 height 13
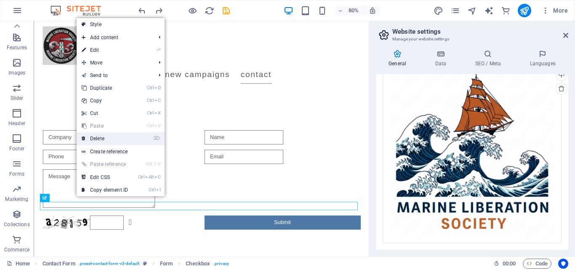
scroll to position [1031, 0]
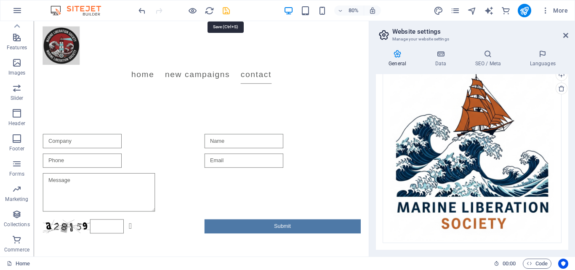
click at [223, 10] on icon "save" at bounding box center [226, 11] width 10 height 10
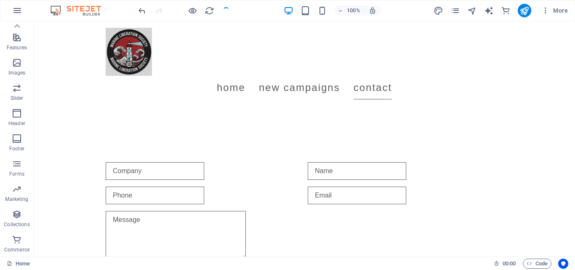
scroll to position [1090, 0]
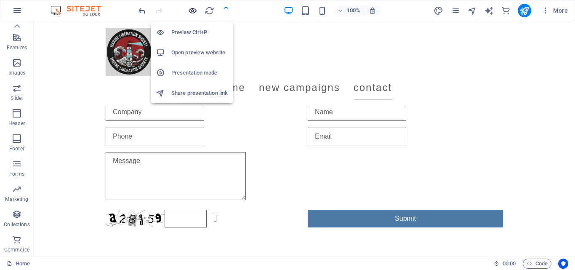
click at [188, 8] on icon "button" at bounding box center [193, 11] width 10 height 10
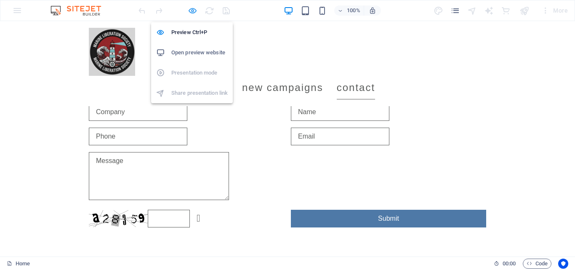
click at [193, 9] on icon "button" at bounding box center [193, 11] width 10 height 10
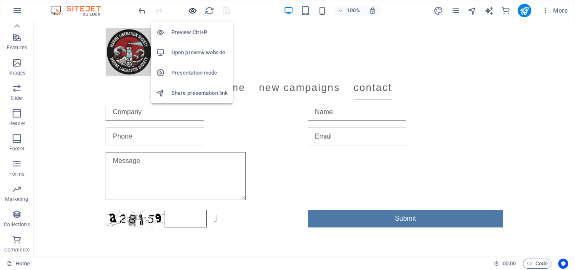
click at [193, 9] on icon "button" at bounding box center [193, 11] width 10 height 10
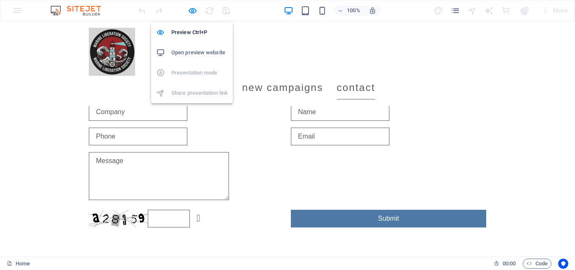
click at [191, 54] on h6 "Open preview website" at bounding box center [199, 53] width 56 height 10
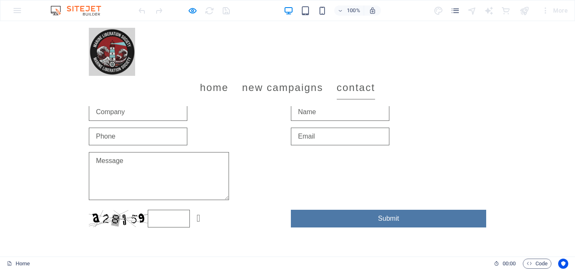
scroll to position [428, 0]
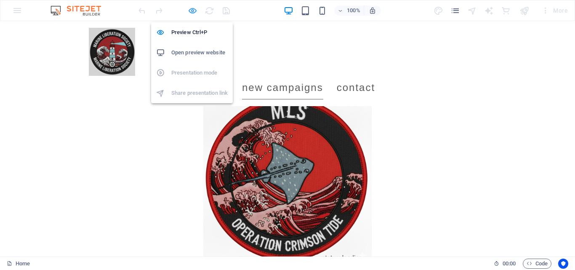
click at [196, 6] on icon "button" at bounding box center [193, 11] width 10 height 10
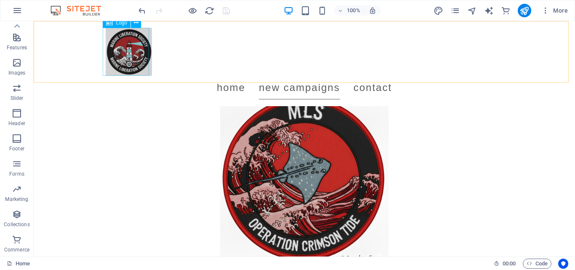
click at [116, 55] on div at bounding box center [304, 52] width 397 height 48
click at [135, 23] on icon at bounding box center [136, 23] width 5 height 9
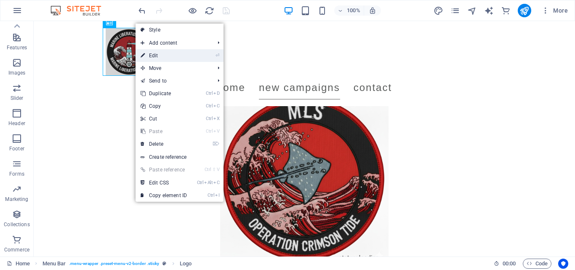
click at [154, 53] on link "⏎ Edit" at bounding box center [164, 55] width 56 height 13
select select "px"
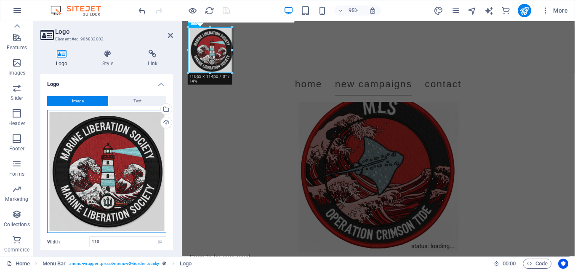
click at [110, 152] on div "Drag files here, click to choose files or select files from Files or our free s…" at bounding box center [106, 171] width 119 height 123
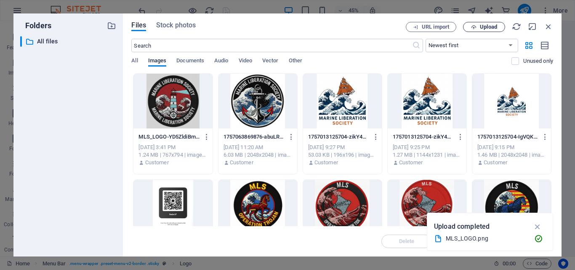
click at [494, 27] on span "Upload" at bounding box center [488, 26] width 17 height 5
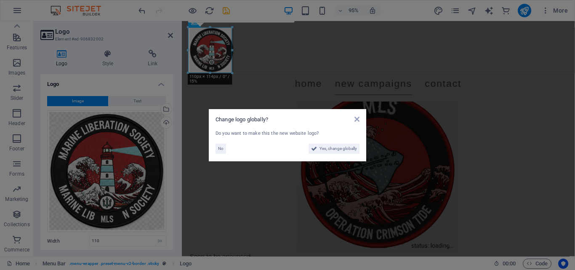
scroll to position [428, 0]
click at [331, 147] on span "Yes, change globally" at bounding box center [338, 149] width 37 height 10
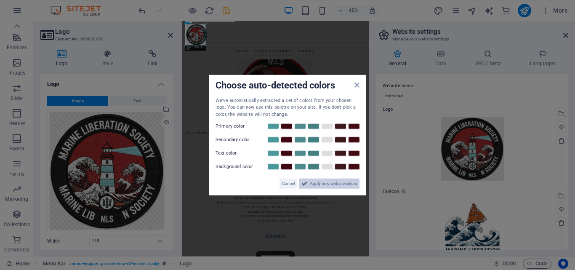
click at [325, 186] on span "Apply new website colors" at bounding box center [333, 183] width 47 height 10
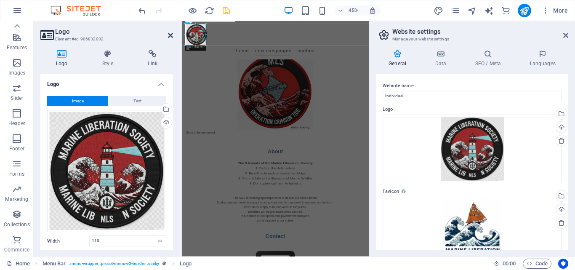
click at [168, 35] on icon at bounding box center [170, 35] width 5 height 7
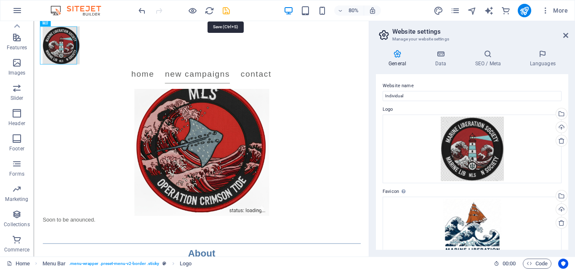
click at [224, 8] on icon "save" at bounding box center [226, 11] width 10 height 10
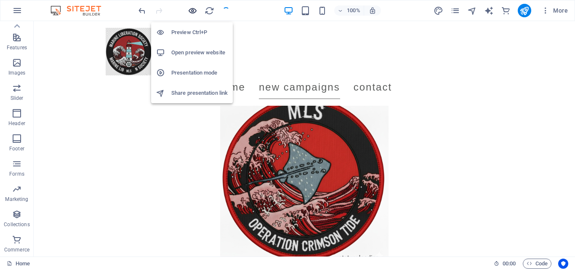
click at [190, 8] on icon "button" at bounding box center [193, 11] width 10 height 10
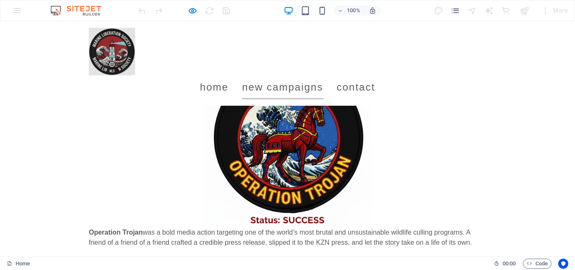
scroll to position [0, 0]
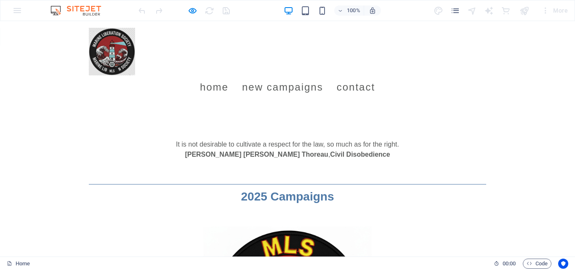
click at [471, 37] on div "Menu Home New Campaigns Contact" at bounding box center [287, 63] width 575 height 85
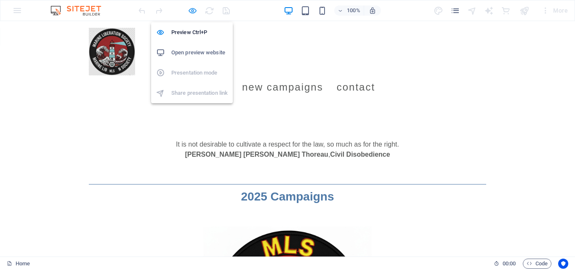
click at [194, 9] on icon "button" at bounding box center [193, 11] width 10 height 10
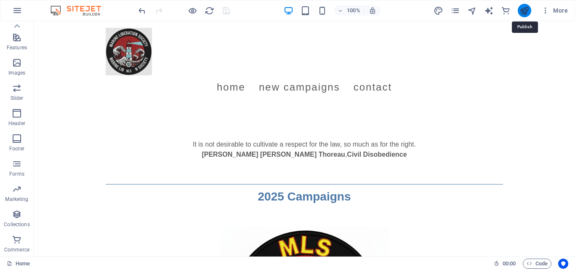
click at [524, 10] on icon "publish" at bounding box center [524, 11] width 10 height 10
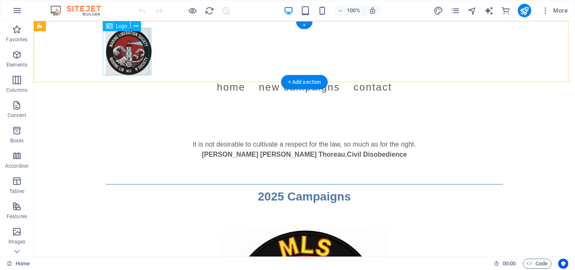
click at [133, 45] on div at bounding box center [304, 52] width 397 height 48
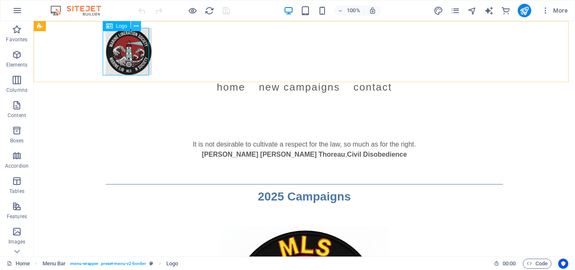
click at [135, 23] on icon at bounding box center [136, 26] width 5 height 9
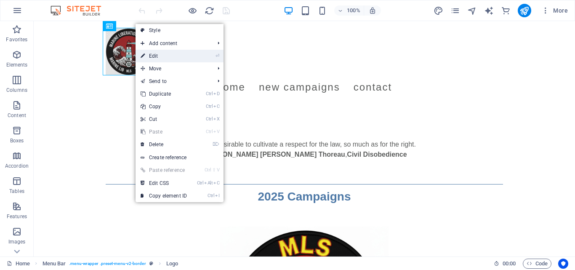
click at [161, 61] on link "⏎ Edit" at bounding box center [164, 56] width 56 height 13
select select "px"
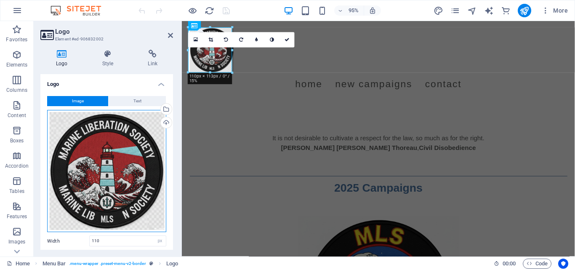
click at [129, 162] on div "Drag files here, click to choose files or select files from Files or our free s…" at bounding box center [106, 171] width 119 height 123
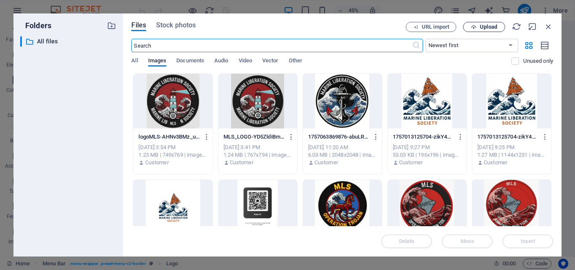
click at [490, 23] on button "Upload" at bounding box center [484, 27] width 42 height 10
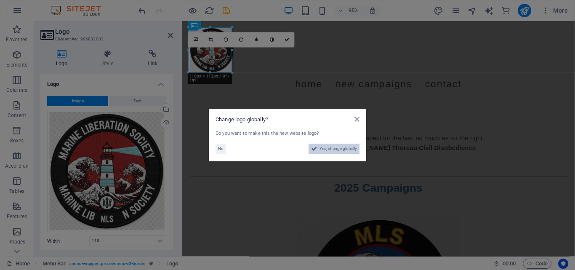
click at [338, 146] on span "Yes, change globally" at bounding box center [338, 149] width 37 height 10
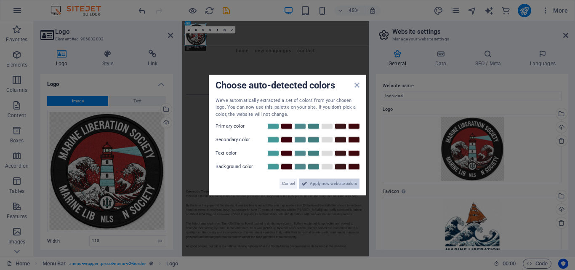
click at [332, 182] on span "Apply new website colors" at bounding box center [333, 183] width 47 height 10
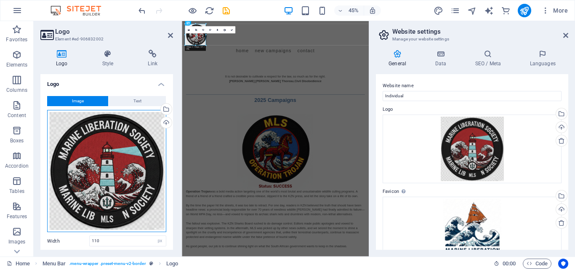
click at [100, 159] on div "Drag files here, click to choose files or select files from Files or our free s…" at bounding box center [106, 171] width 119 height 123
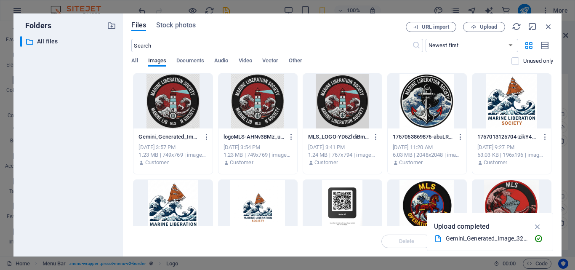
click at [339, 87] on div at bounding box center [342, 101] width 79 height 55
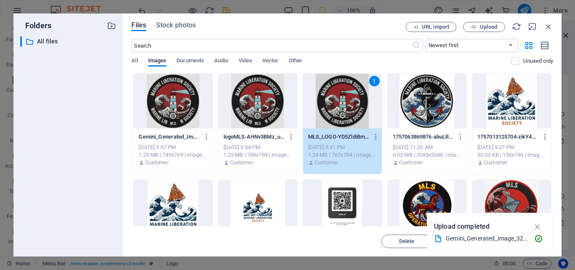
click at [390, 62] on div "All Images Documents Audio Video Vector Other" at bounding box center [321, 65] width 380 height 16
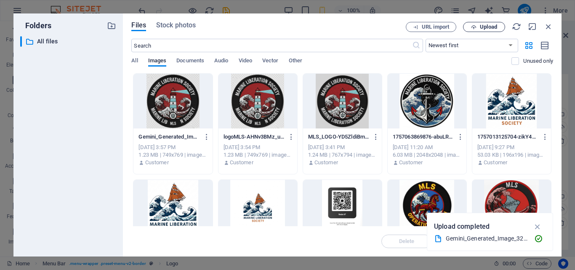
click at [485, 28] on span "Upload" at bounding box center [488, 26] width 17 height 5
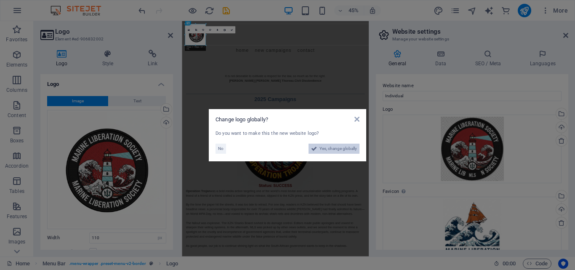
click at [332, 150] on span "Yes, change globally" at bounding box center [338, 149] width 37 height 10
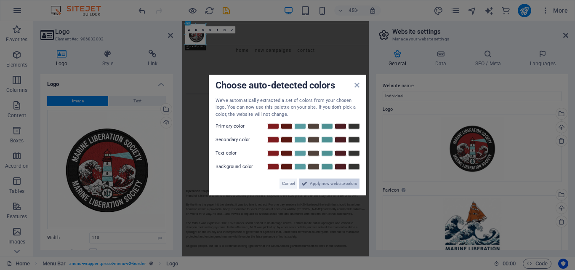
click at [326, 187] on span "Apply new website colors" at bounding box center [333, 183] width 47 height 10
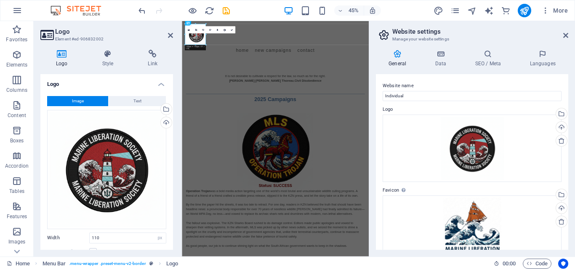
click at [172, 40] on header "Logo Element #ed-906832002" at bounding box center [106, 32] width 133 height 22
click at [170, 37] on icon at bounding box center [170, 35] width 5 height 7
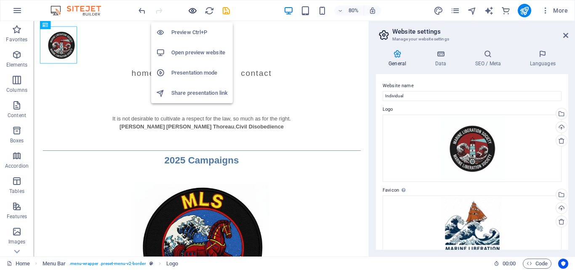
click at [195, 7] on icon "button" at bounding box center [193, 11] width 10 height 10
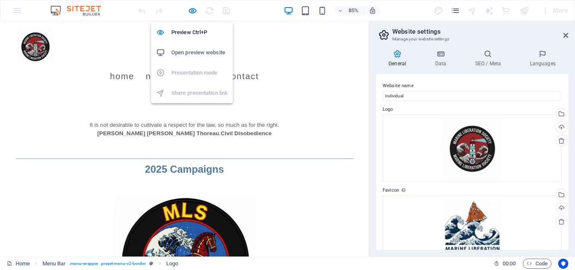
click at [199, 57] on h6 "Open preview website" at bounding box center [199, 53] width 56 height 10
click at [193, 11] on icon "button" at bounding box center [193, 11] width 10 height 10
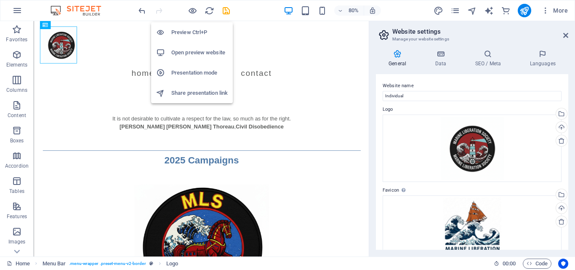
click at [194, 48] on h6 "Open preview website" at bounding box center [199, 53] width 56 height 10
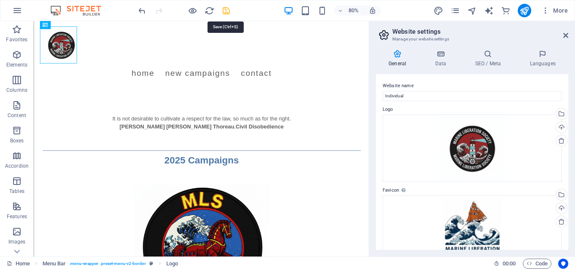
click at [226, 11] on icon "save" at bounding box center [226, 11] width 10 height 10
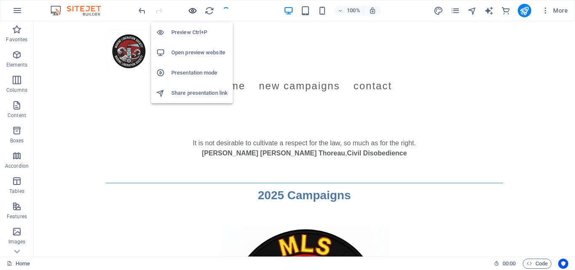
click at [195, 7] on icon "button" at bounding box center [193, 11] width 10 height 10
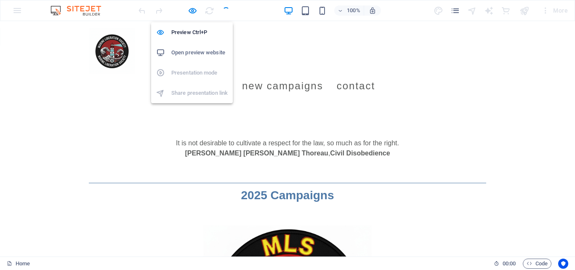
click at [193, 46] on li "Open preview website" at bounding box center [192, 53] width 82 height 20
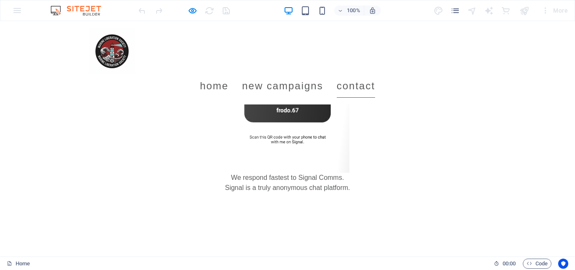
scroll to position [926, 0]
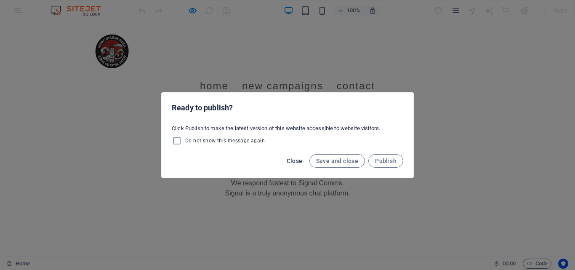
click at [292, 159] on span "Close" at bounding box center [295, 160] width 16 height 7
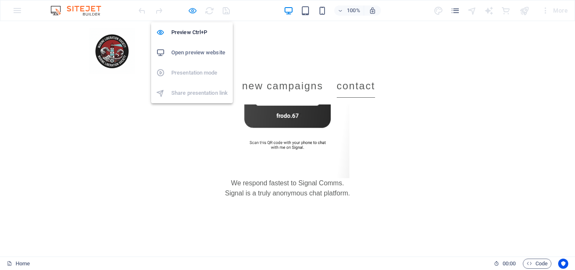
click at [193, 10] on icon "button" at bounding box center [193, 11] width 10 height 10
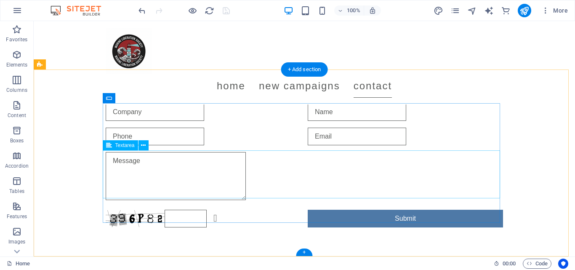
scroll to position [1081, 0]
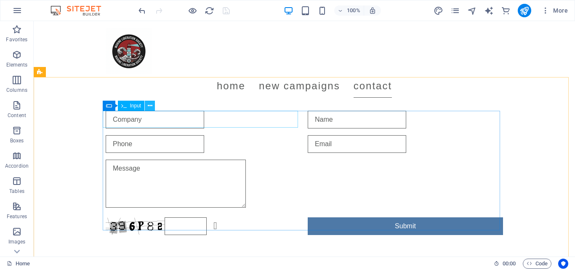
click at [150, 105] on icon at bounding box center [150, 105] width 5 height 9
click at [131, 107] on span "Input" at bounding box center [135, 105] width 11 height 5
click at [148, 106] on icon at bounding box center [150, 105] width 5 height 9
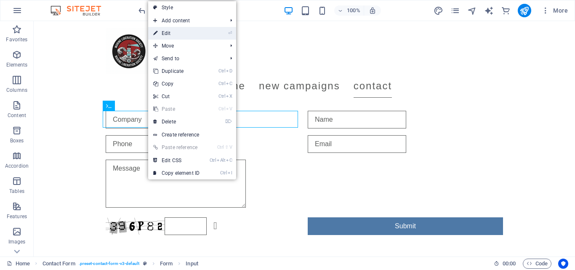
click at [196, 37] on link "⏎ Edit" at bounding box center [176, 33] width 56 height 13
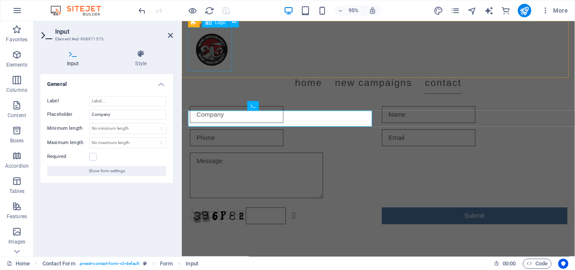
scroll to position [1076, 0]
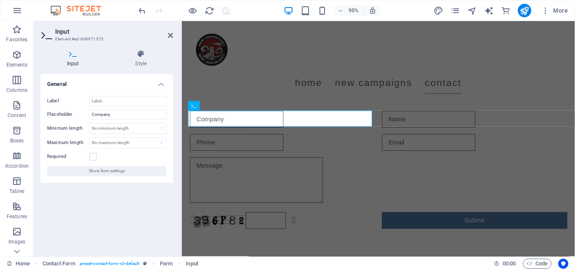
click at [268, 4] on div "95% More" at bounding box center [354, 10] width 434 height 13
click at [265, 3] on div "95% More" at bounding box center [287, 10] width 574 height 20
click at [170, 37] on icon at bounding box center [170, 35] width 5 height 7
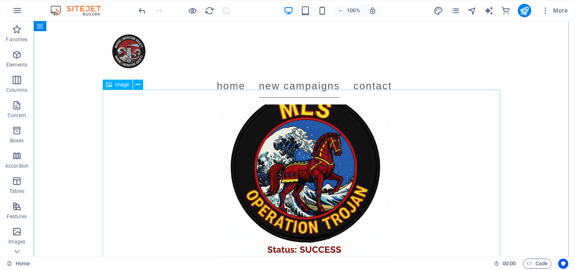
scroll to position [116, 0]
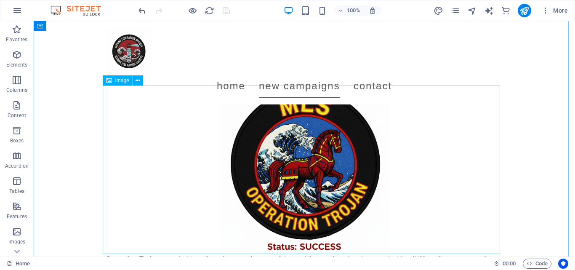
click at [303, 135] on figure at bounding box center [304, 169] width 397 height 168
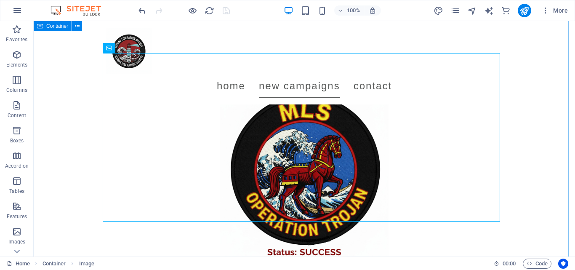
scroll to position [110, 0]
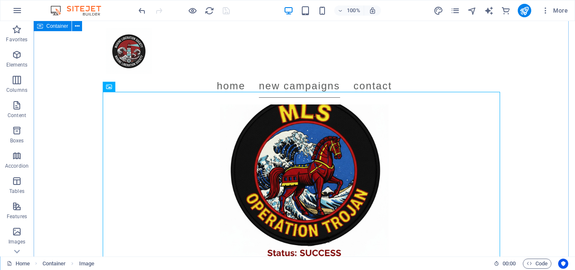
click at [136, 86] on icon at bounding box center [138, 87] width 5 height 9
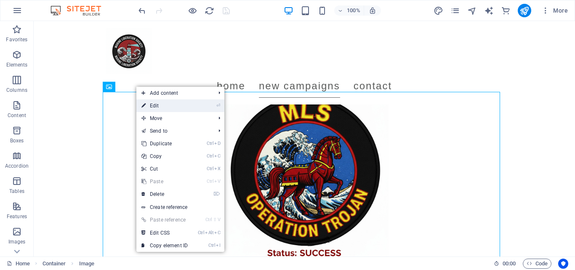
click at [159, 108] on link "⏎ Edit" at bounding box center [164, 105] width 56 height 13
select select "px"
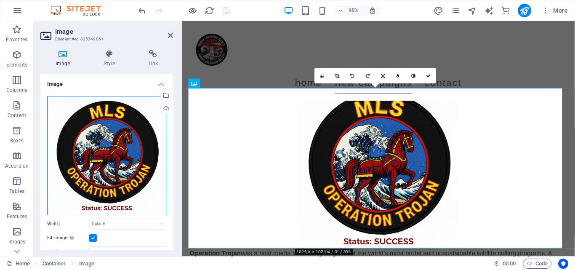
click at [120, 134] on div "Drag files here, click to choose files or select files from Files or our free s…" at bounding box center [106, 155] width 119 height 119
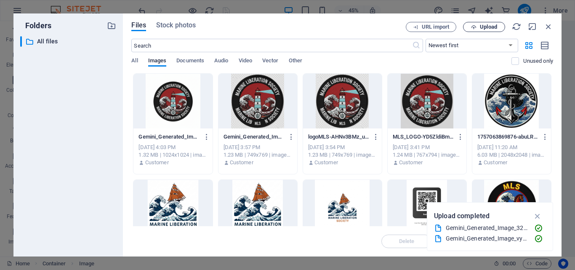
click at [487, 28] on span "Upload" at bounding box center [488, 26] width 17 height 5
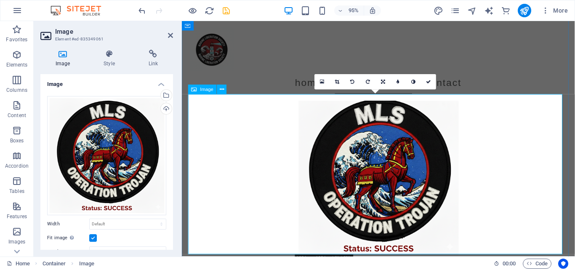
scroll to position [100, 0]
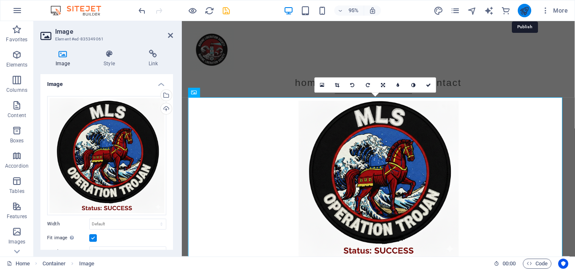
click at [521, 8] on icon "publish" at bounding box center [524, 11] width 10 height 10
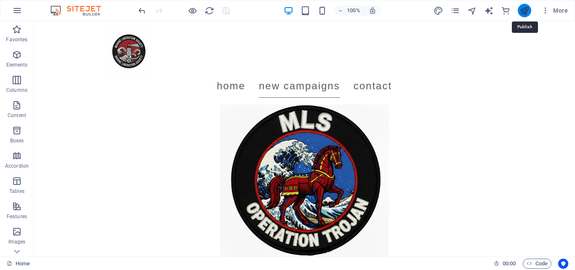
click at [525, 9] on icon "publish" at bounding box center [524, 11] width 10 height 10
